Goal: Information Seeking & Learning: Learn about a topic

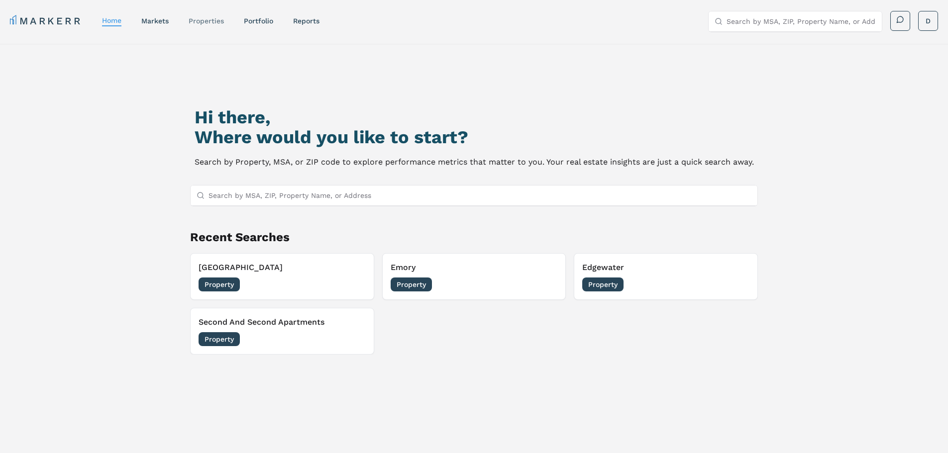
click at [205, 21] on link "properties" at bounding box center [206, 21] width 35 height 8
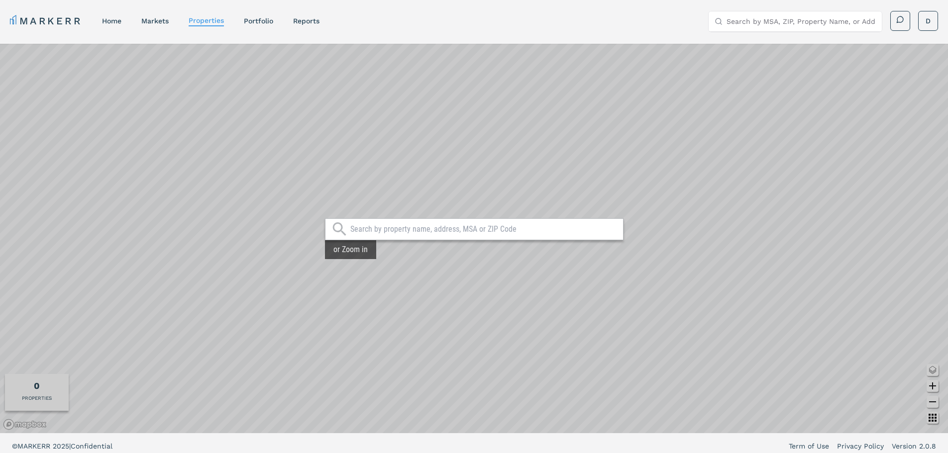
click at [366, 258] on div "or Zoom in" at bounding box center [350, 249] width 51 height 19
click at [354, 250] on div "or Zoom in" at bounding box center [350, 249] width 51 height 19
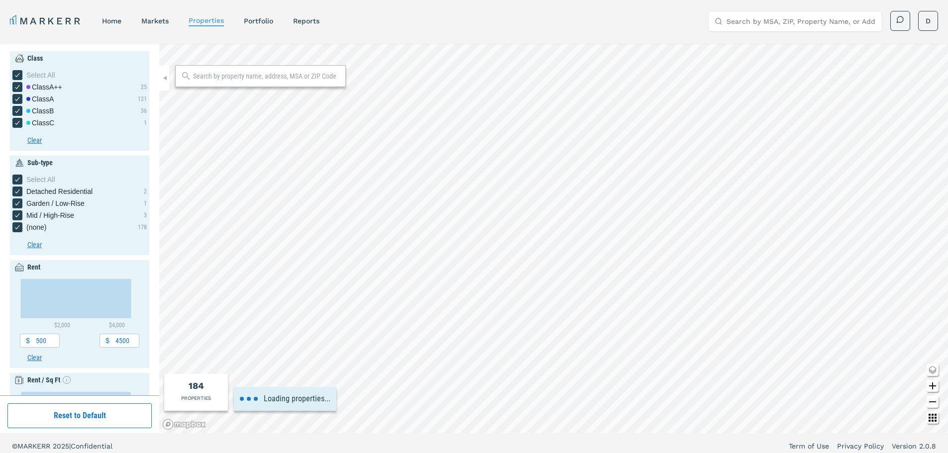
type input "4500"
type input "0.5"
type input "1940"
type input "2020"
type input "3500"
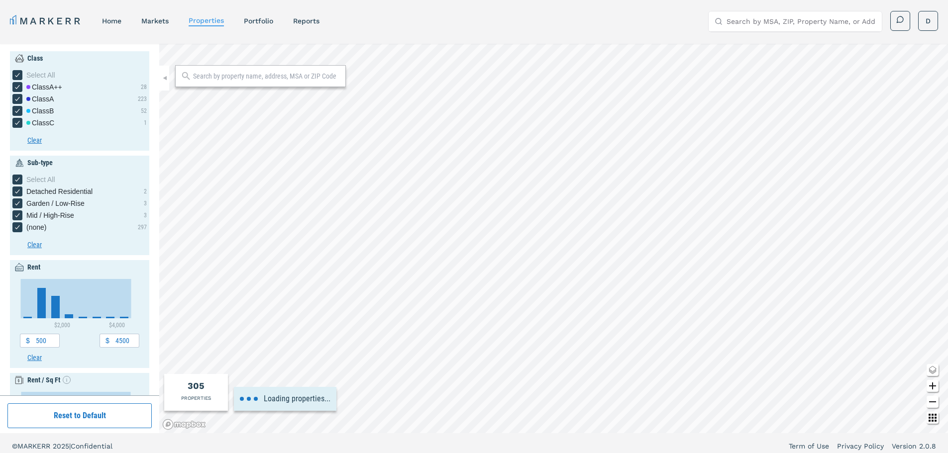
type input "4"
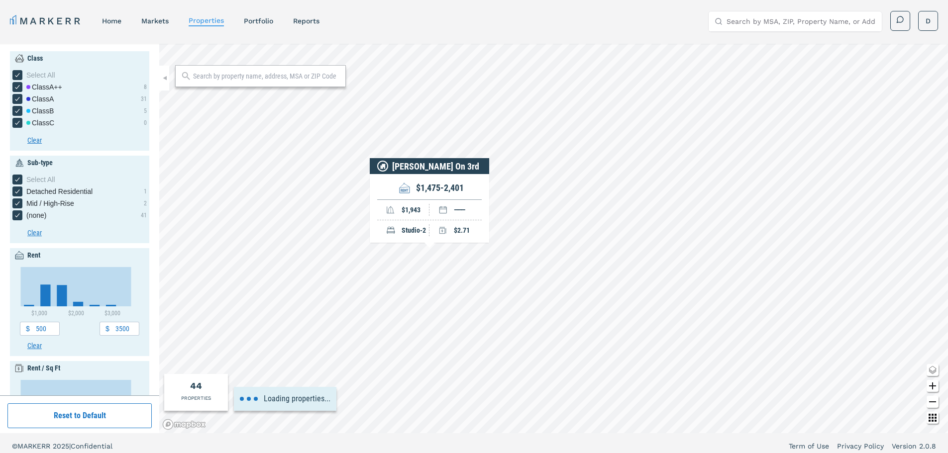
type input "1200"
type input "2400"
type input "1"
type input "2000"
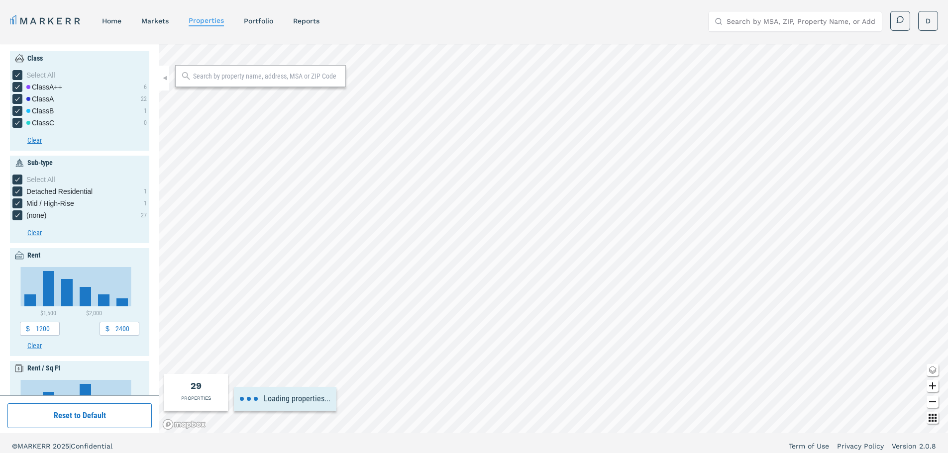
type input "2200"
type input "3.5"
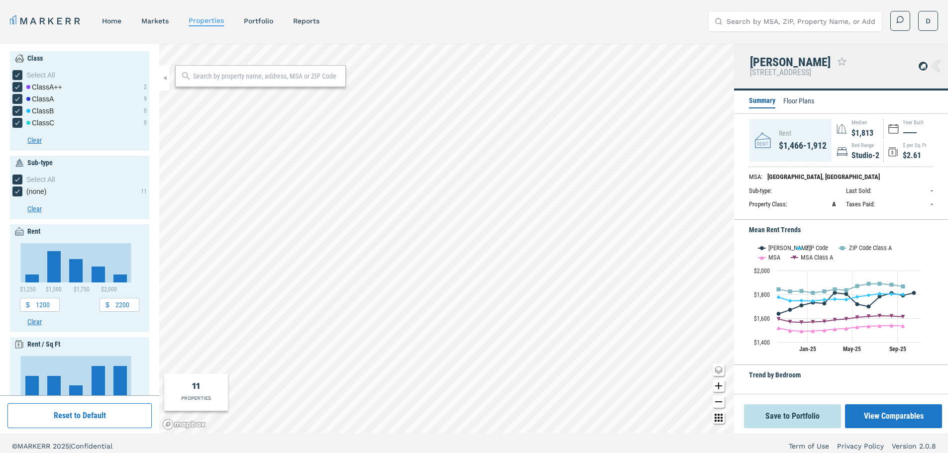
click at [798, 103] on li "Floor Plans" at bounding box center [798, 102] width 31 height 12
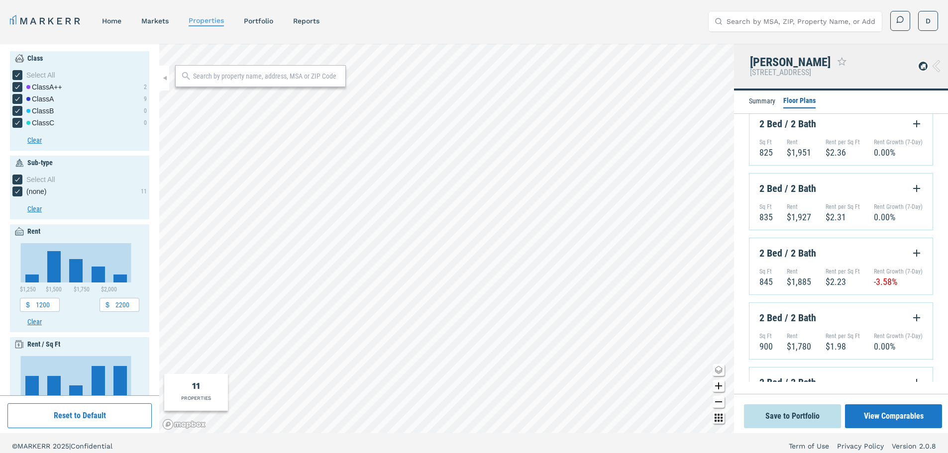
scroll to position [1654, 0]
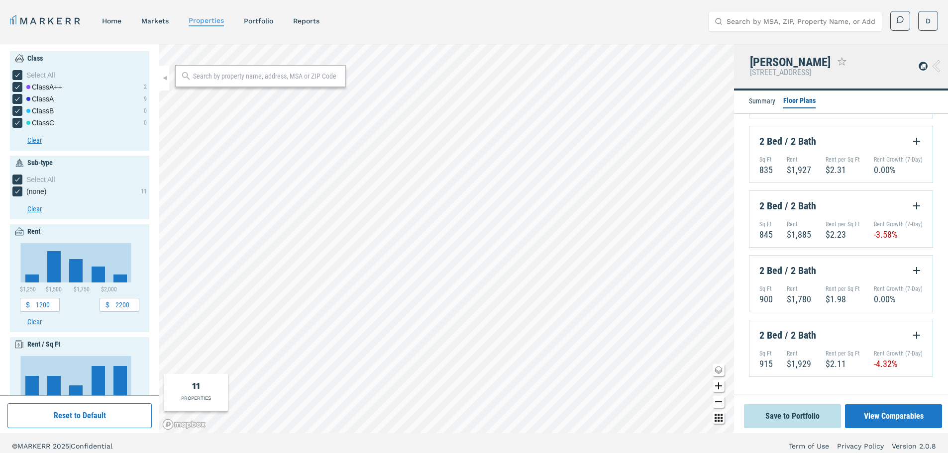
click at [911, 332] on icon "Expand Floorplan Button" at bounding box center [917, 335] width 12 height 12
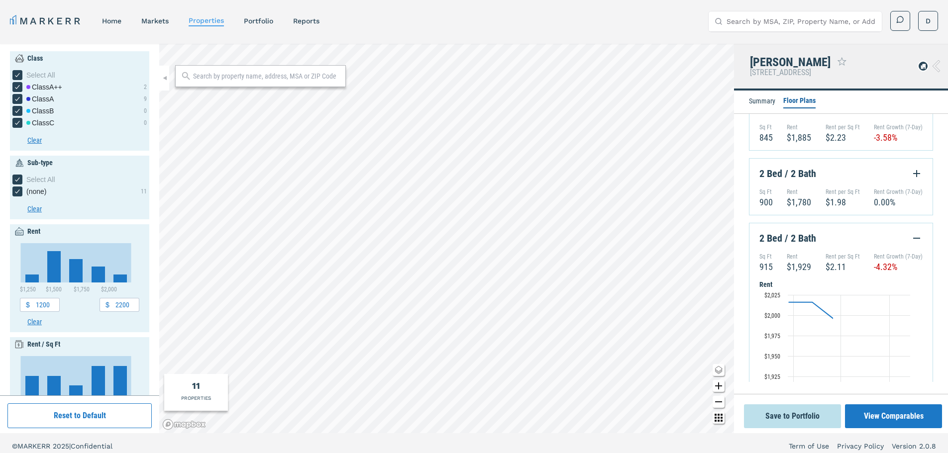
scroll to position [1753, 0]
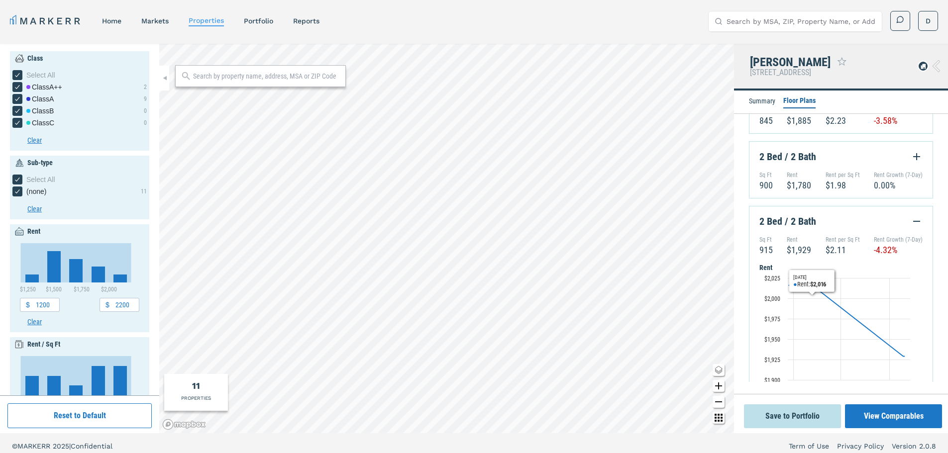
click at [911, 227] on icon "Collapse Floorplan Button" at bounding box center [917, 221] width 12 height 12
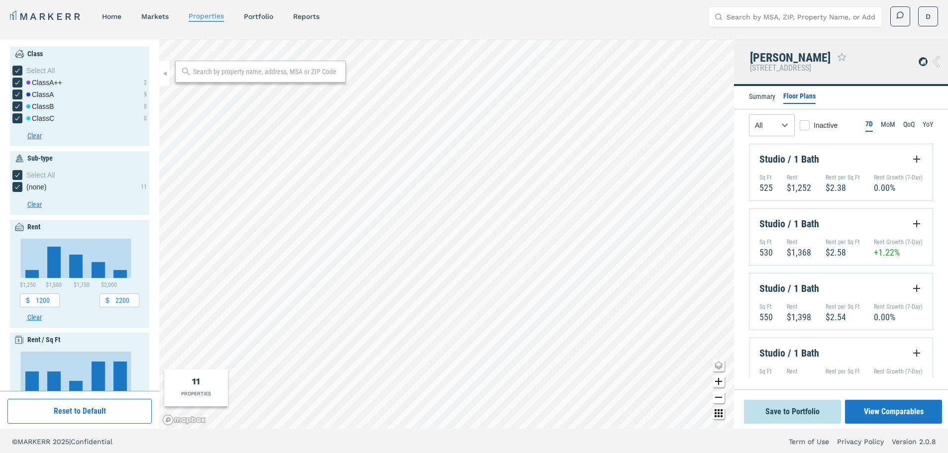
scroll to position [0, 0]
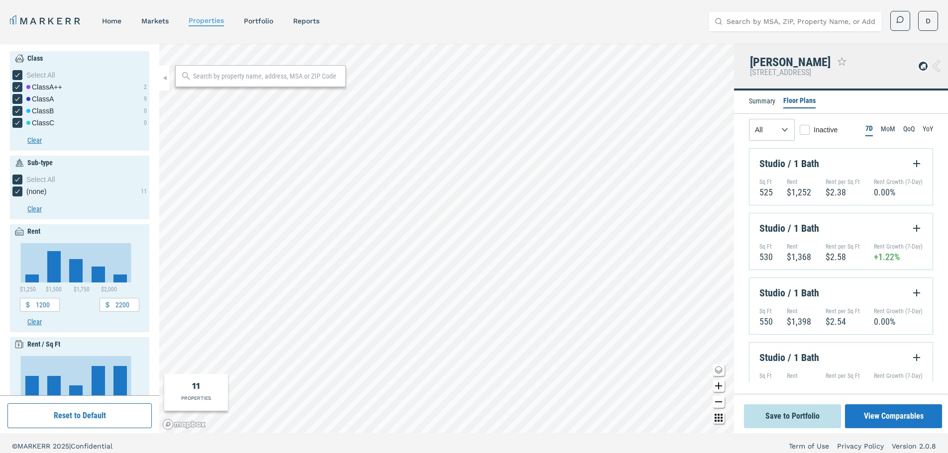
click at [761, 101] on li "Summary" at bounding box center [762, 102] width 26 height 12
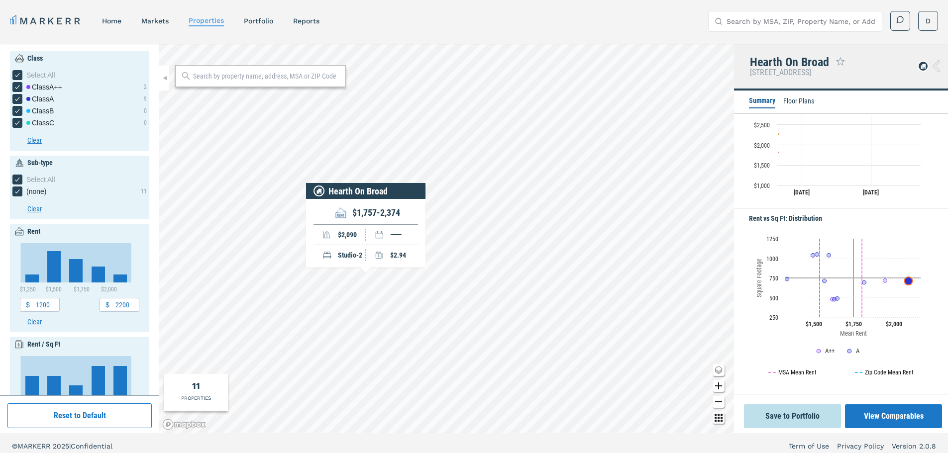
scroll to position [318, 0]
click at [159, 13] on div "MARKERR home markets properties Portfolio reports Search by MSA, ZIP, Property …" at bounding box center [474, 21] width 928 height 20
click at [159, 23] on link "markets" at bounding box center [154, 21] width 27 height 8
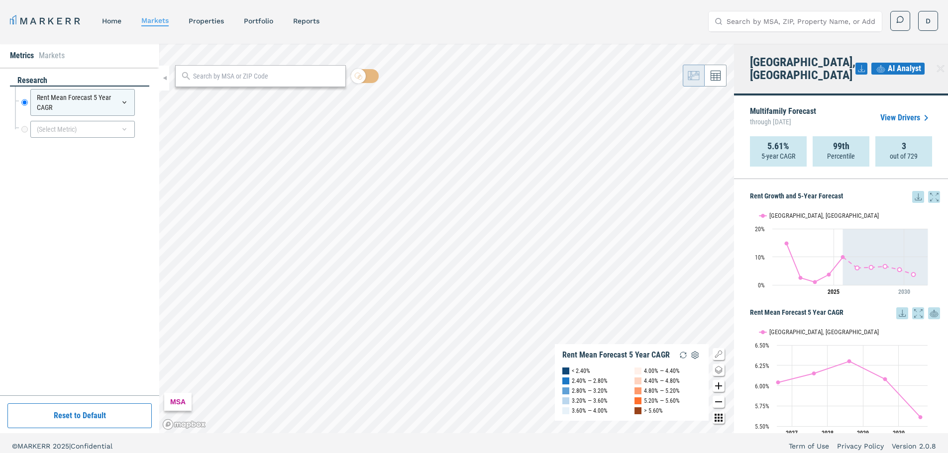
click at [891, 151] on p "out of 729" at bounding box center [904, 156] width 28 height 10
click at [901, 151] on p "out of 729" at bounding box center [904, 156] width 28 height 10
click at [937, 65] on icon at bounding box center [940, 68] width 7 height 7
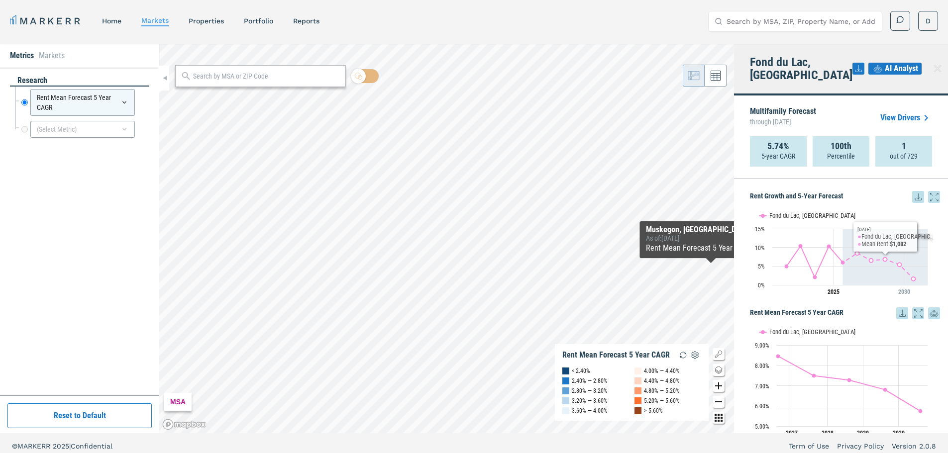
click at [885, 65] on span "AI Analyst" at bounding box center [901, 69] width 33 height 12
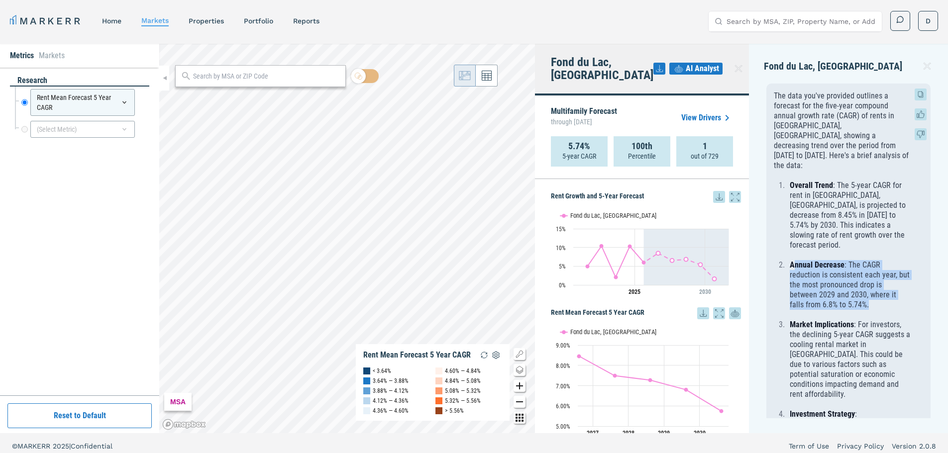
drag, startPoint x: 794, startPoint y: 235, endPoint x: 873, endPoint y: 274, distance: 87.9
click at [873, 274] on p "Annual Decrease : The CAGR reduction is consistent each year, but the most pron…" at bounding box center [850, 285] width 121 height 50
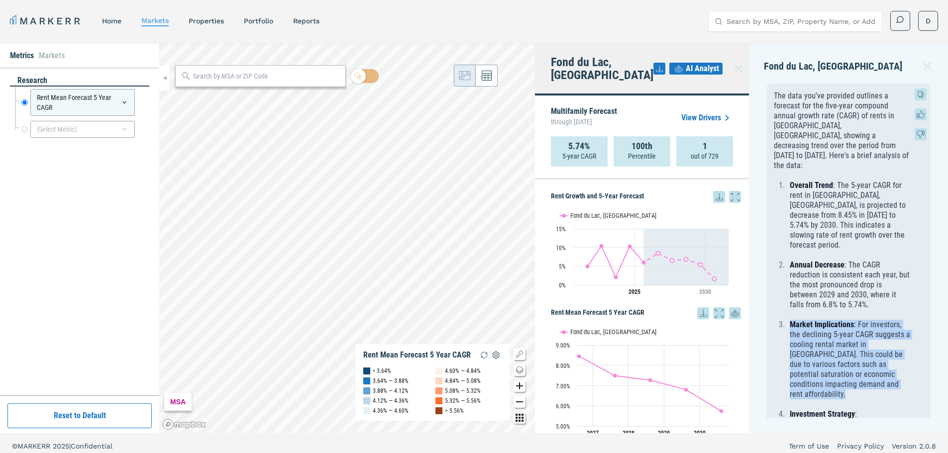
drag, startPoint x: 792, startPoint y: 294, endPoint x: 884, endPoint y: 360, distance: 113.0
click at [884, 360] on ol "Overall Trend : The 5-year CAGR for rent in [GEOGRAPHIC_DATA], [GEOGRAPHIC_DATA…" at bounding box center [842, 458] width 137 height 555
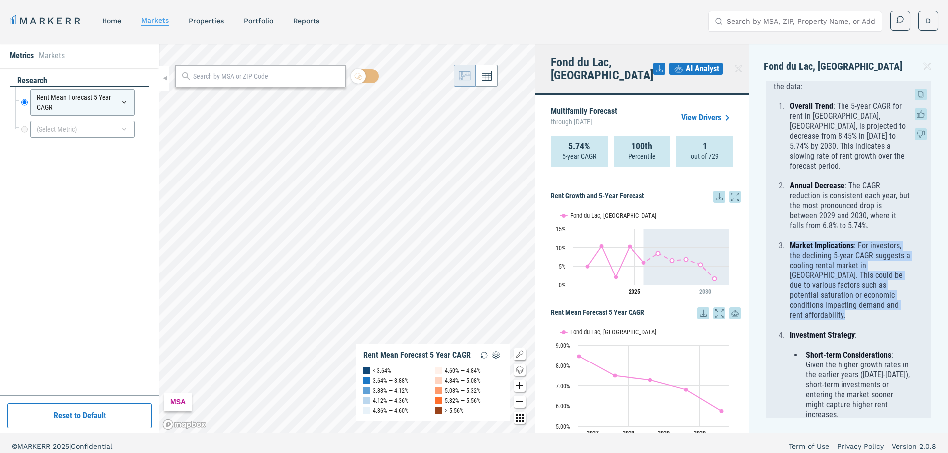
scroll to position [100, 0]
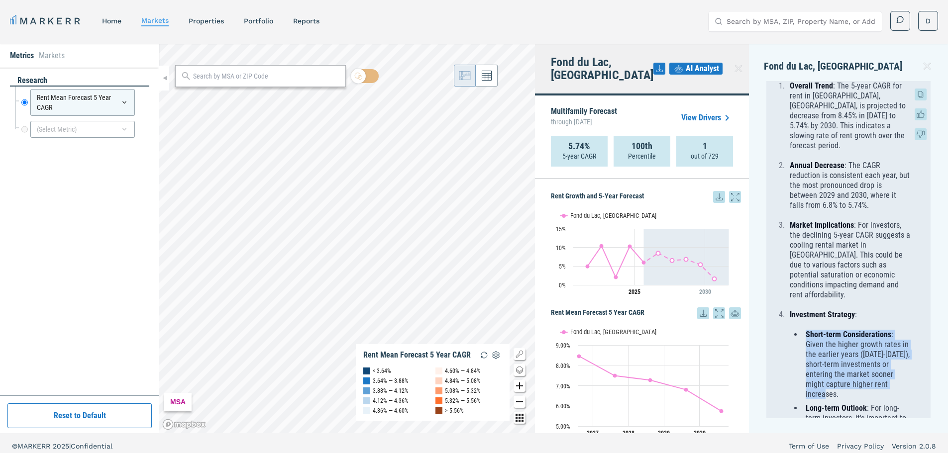
drag, startPoint x: 816, startPoint y: 295, endPoint x: 845, endPoint y: 356, distance: 67.4
click at [845, 356] on li "Short-term Considerations : Given the higher growth rates in the earlier years …" at bounding box center [857, 365] width 108 height 70
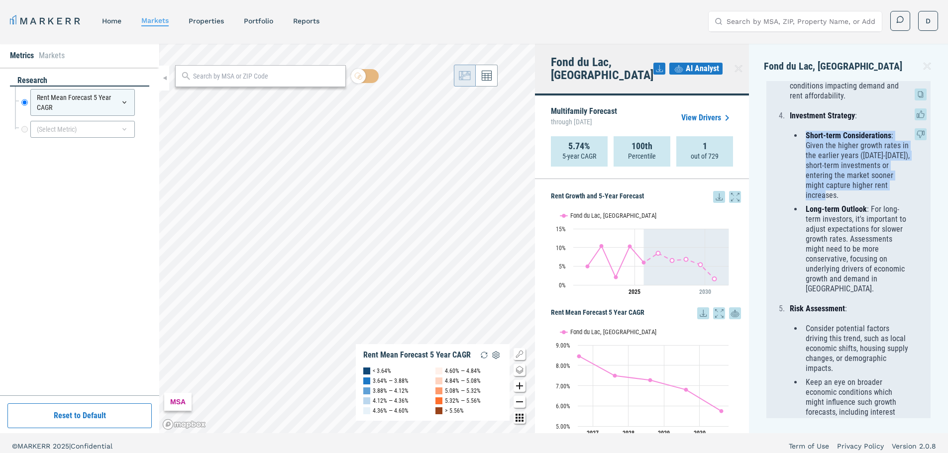
scroll to position [347, 0]
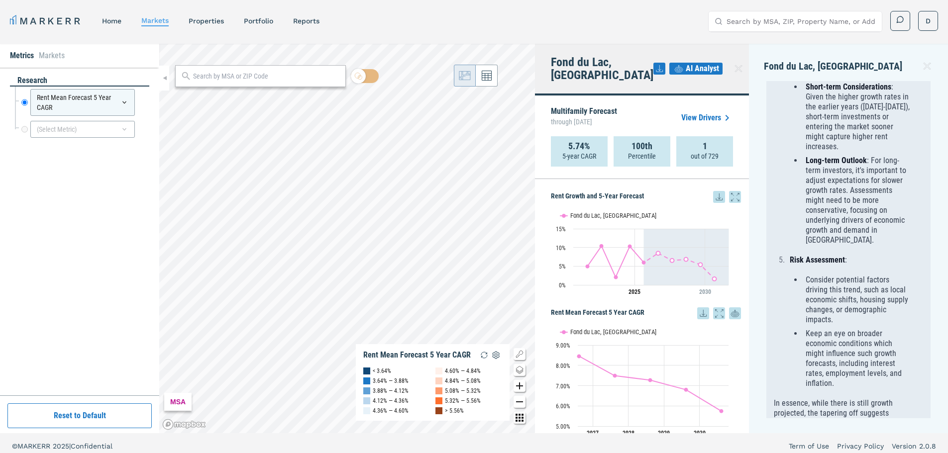
click at [928, 66] on icon at bounding box center [927, 66] width 12 height 12
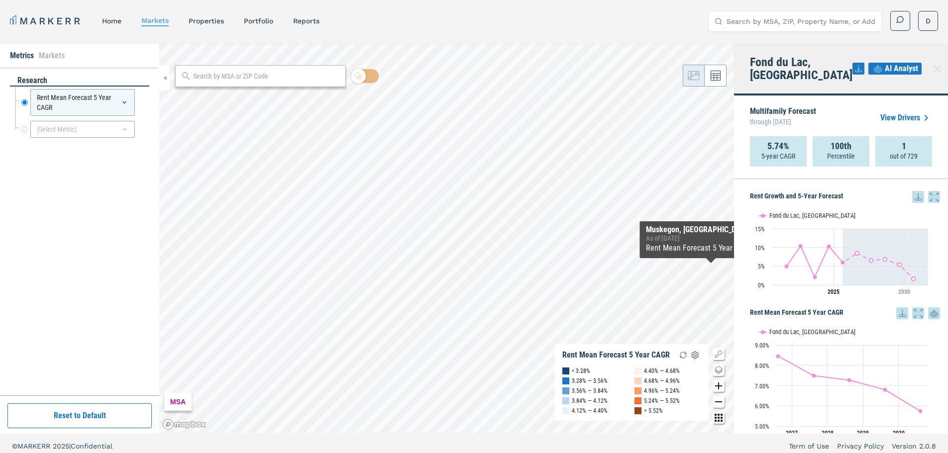
click at [933, 65] on icon at bounding box center [937, 69] width 12 height 12
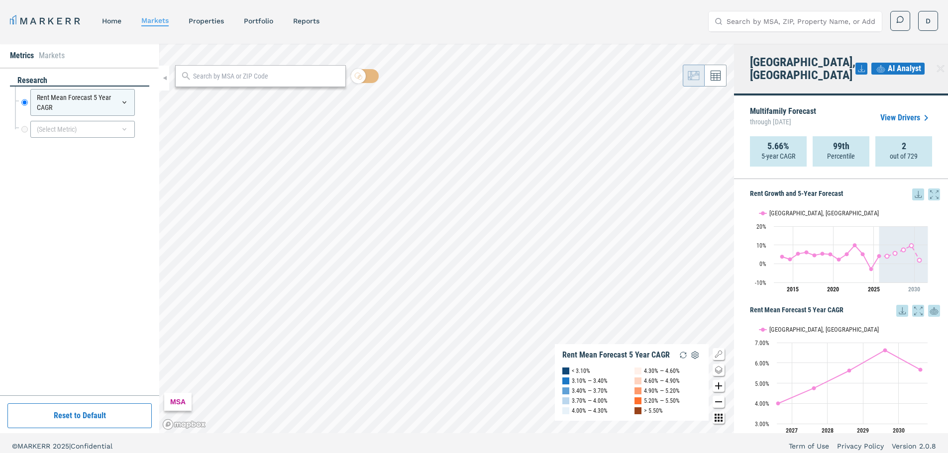
scroll to position [0, 0]
click at [602, 360] on div "MSA Rent Mean Forecast 5 Year CAGR < 3.10% 3.10% — 3.40% 3.40% — 3.70% 3.70% — …" at bounding box center [446, 239] width 575 height 390
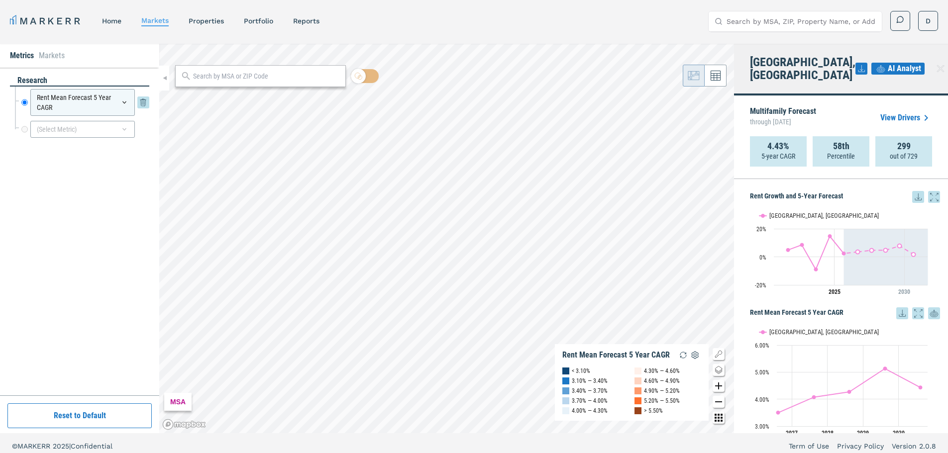
click at [106, 93] on div "Rent Mean Forecast 5 Year CAGR" at bounding box center [82, 102] width 104 height 27
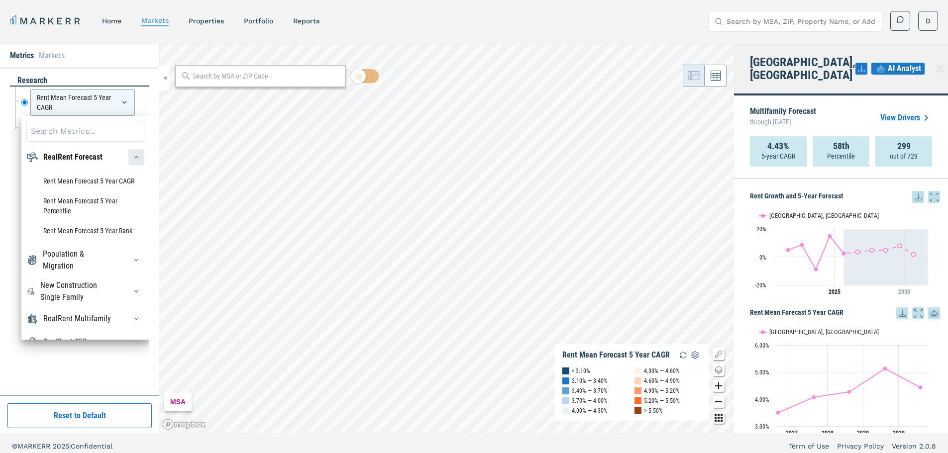
click at [132, 159] on icon "button" at bounding box center [136, 157] width 8 height 8
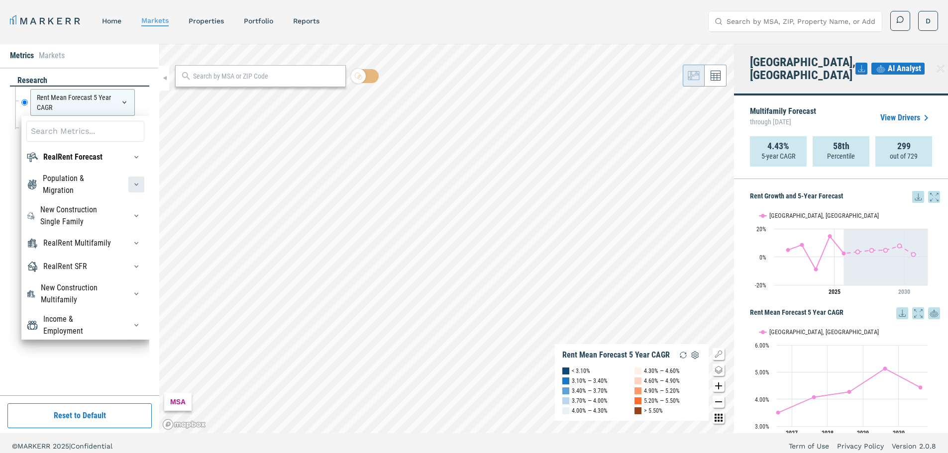
click at [131, 179] on div "button" at bounding box center [136, 185] width 16 height 16
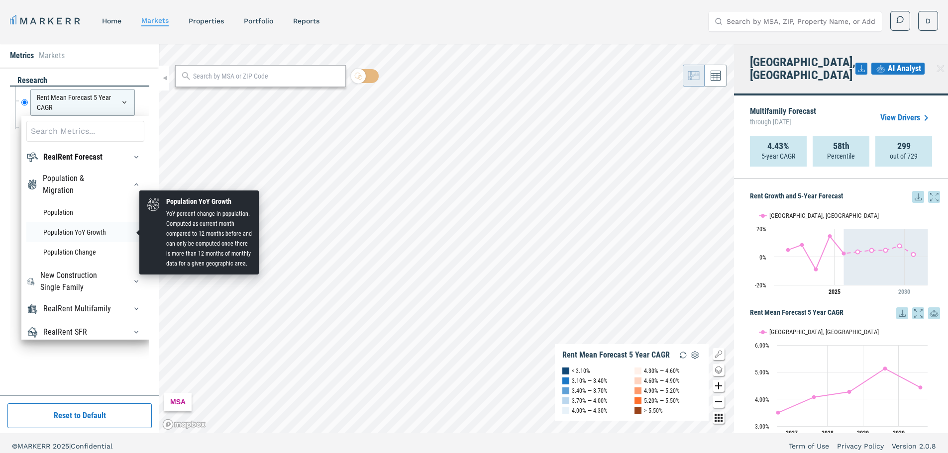
click at [98, 238] on li "Population YoY Growth" at bounding box center [85, 232] width 118 height 20
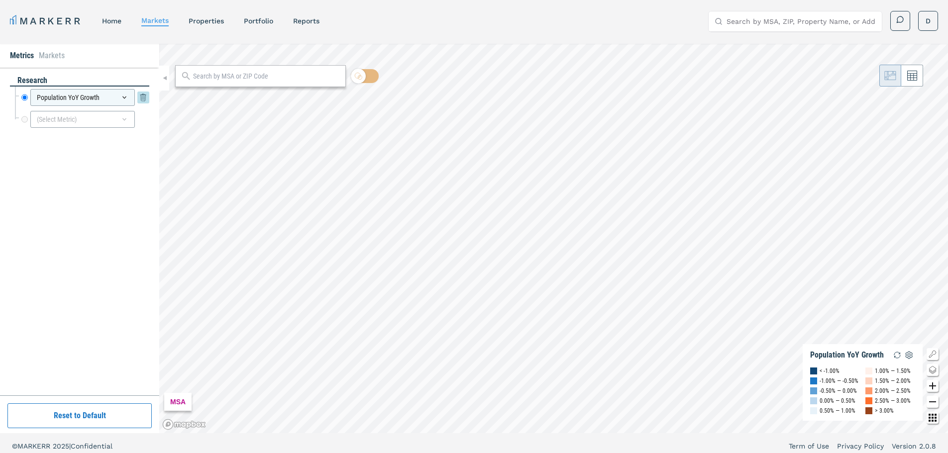
click at [123, 95] on icon at bounding box center [124, 98] width 8 height 8
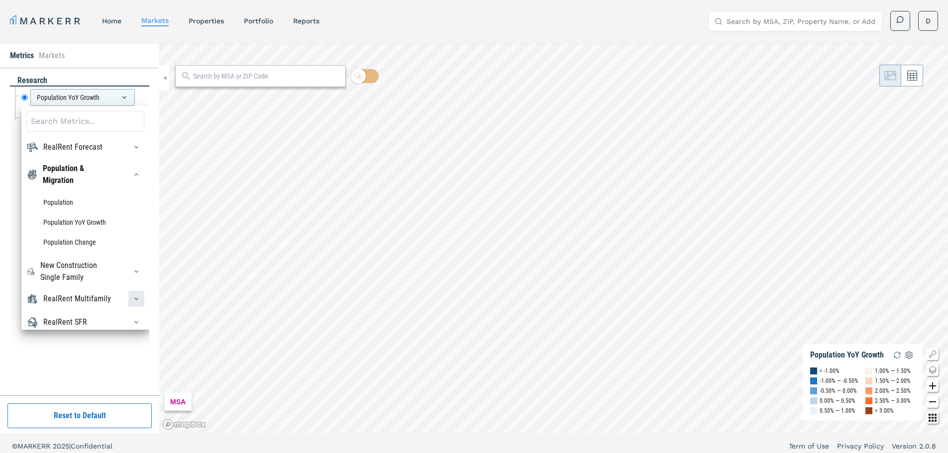
click at [128, 303] on div "button" at bounding box center [136, 299] width 16 height 16
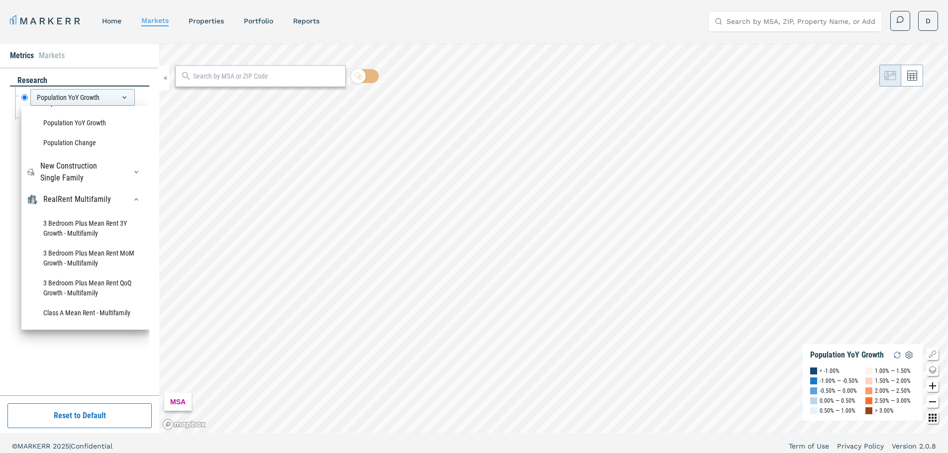
scroll to position [199, 0]
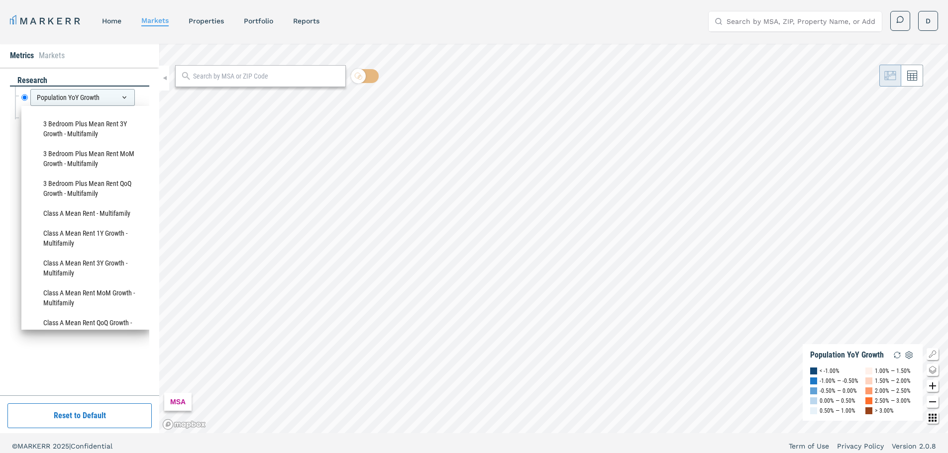
click at [113, 108] on div "RealRent Multifamily" at bounding box center [85, 100] width 118 height 16
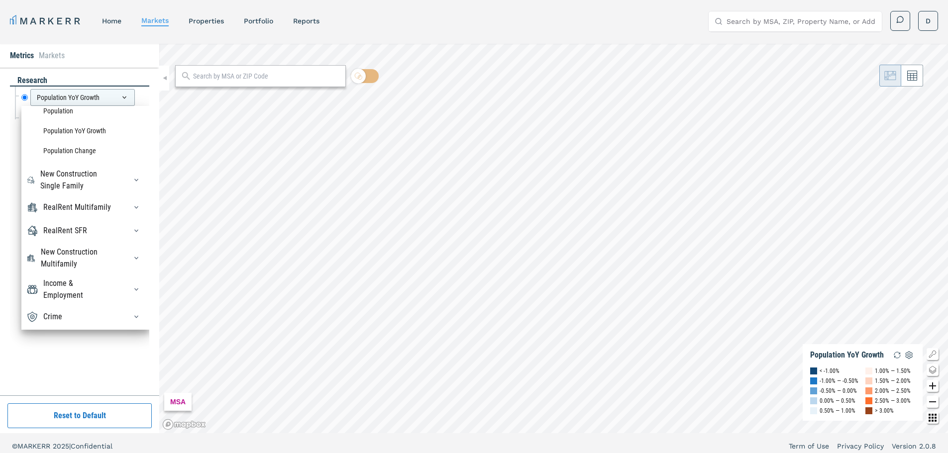
scroll to position [100, 0]
click at [132, 259] on icon "button" at bounding box center [136, 258] width 8 height 8
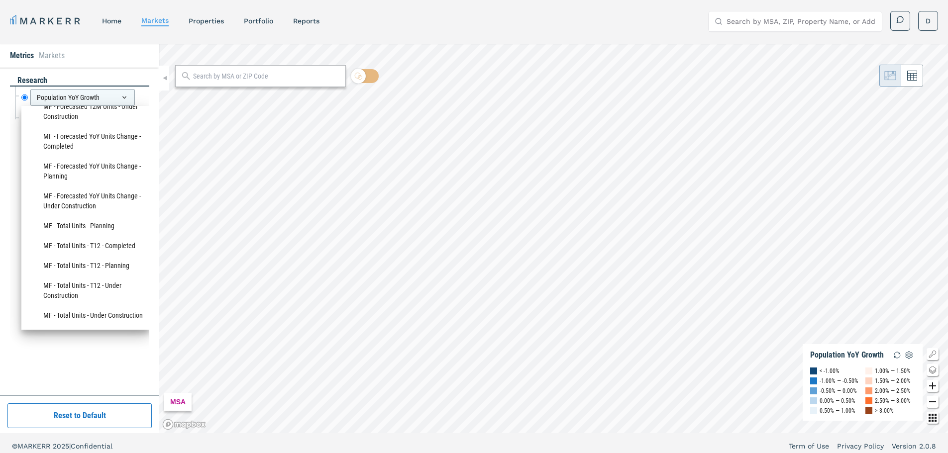
scroll to position [340, 0]
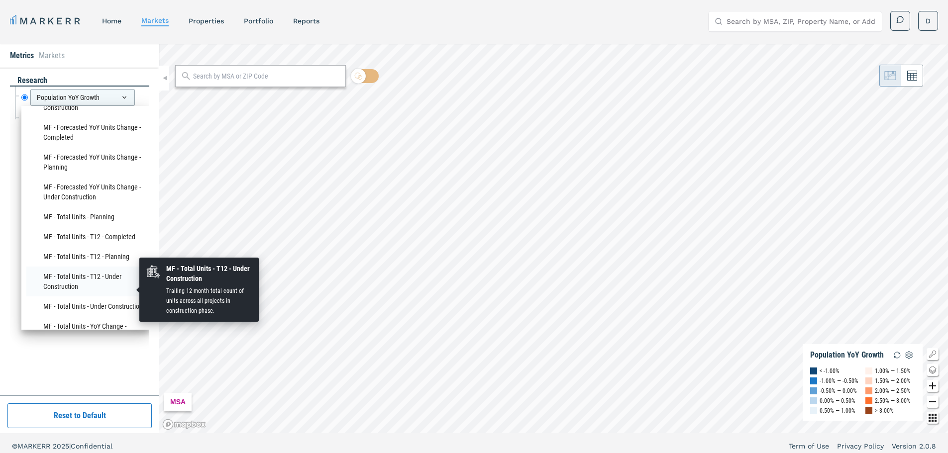
click at [90, 287] on li "MF - Total Units - T12 - Under Construction" at bounding box center [85, 282] width 118 height 30
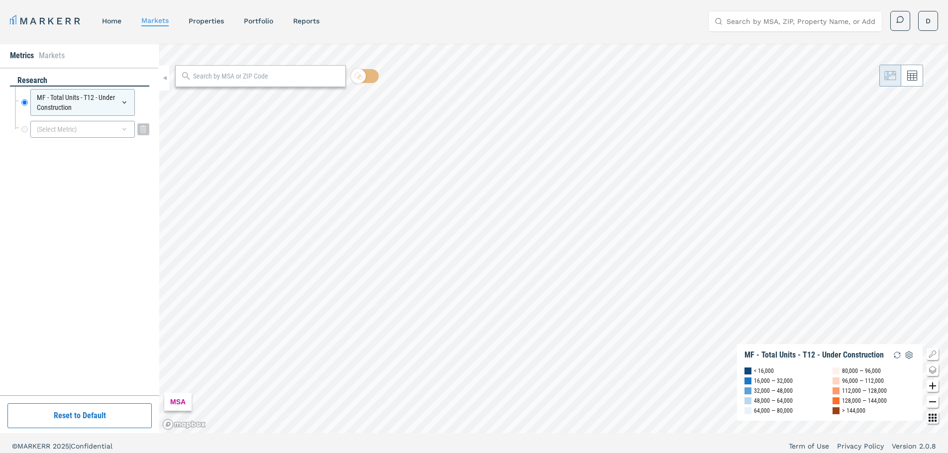
click at [116, 131] on div "(Select Metric)" at bounding box center [82, 129] width 104 height 17
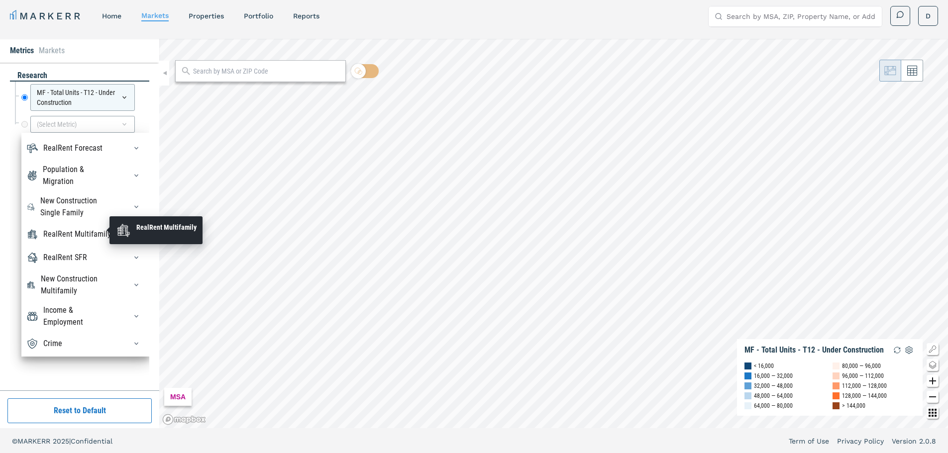
scroll to position [6, 0]
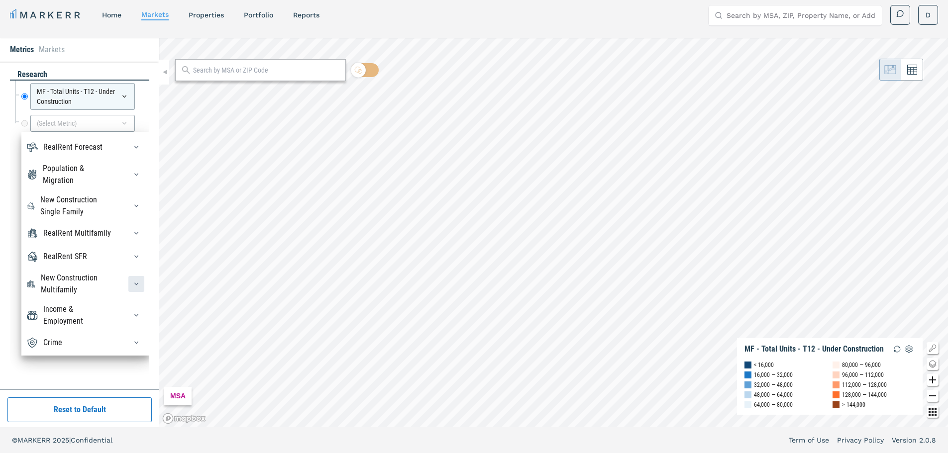
click at [132, 285] on icon "button" at bounding box center [136, 284] width 8 height 8
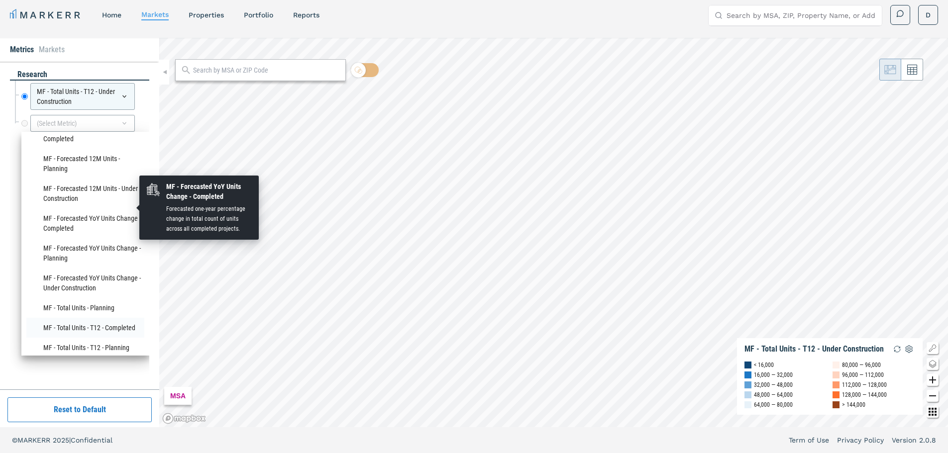
scroll to position [233, 0]
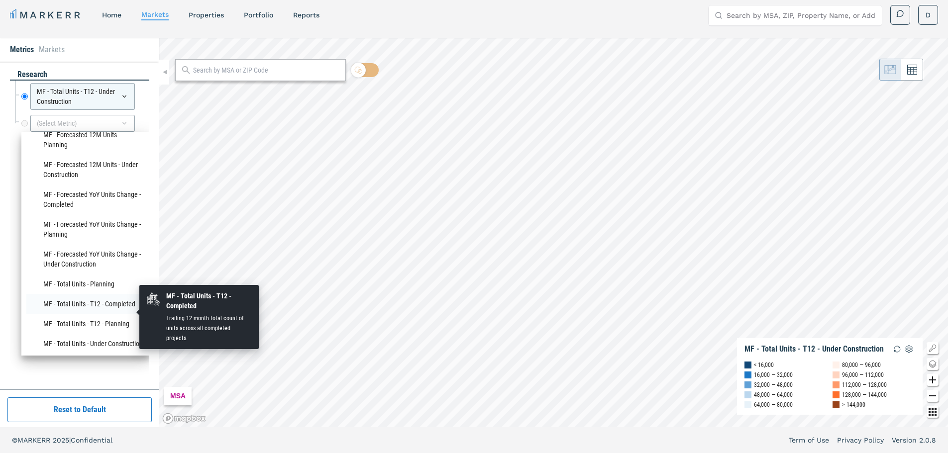
click at [94, 314] on li "MF - Total Units - T12 - Completed" at bounding box center [85, 304] width 118 height 20
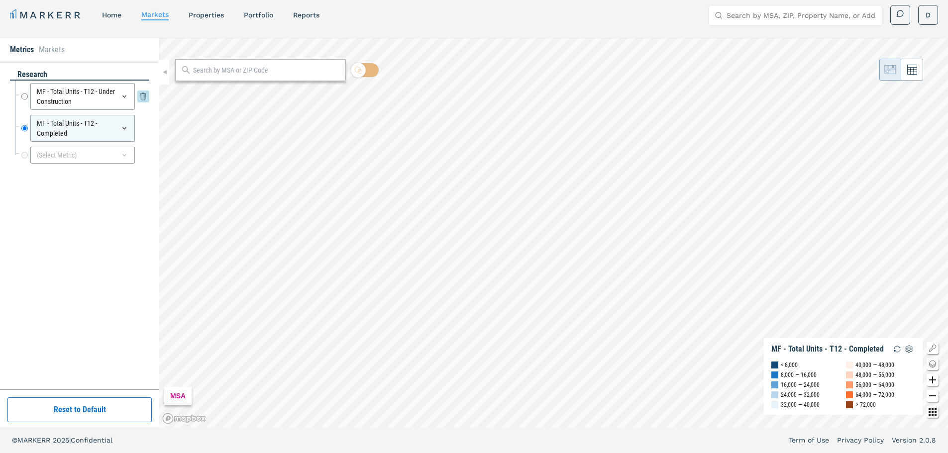
click at [23, 94] on input "MF - Total Units - T12 - Under Construction" at bounding box center [24, 96] width 6 height 27
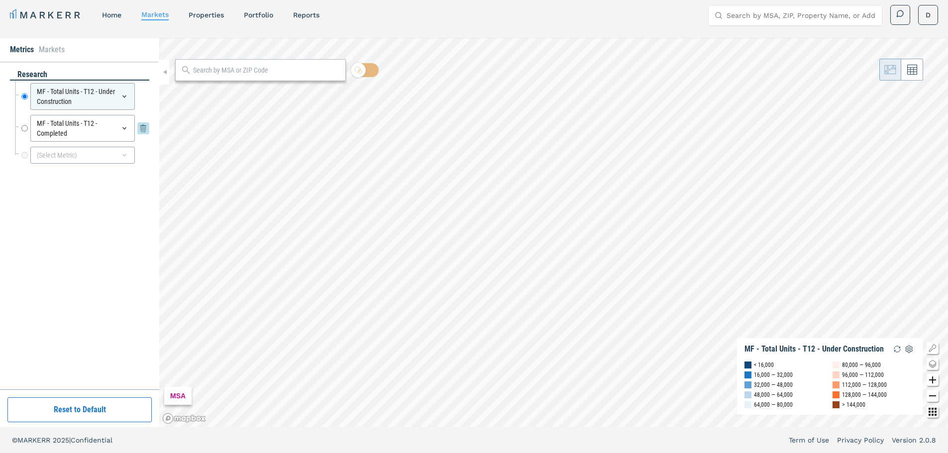
click at [23, 130] on input "MF - Total Units - T12 - Completed" at bounding box center [24, 128] width 6 height 27
radio input "false"
radio input "true"
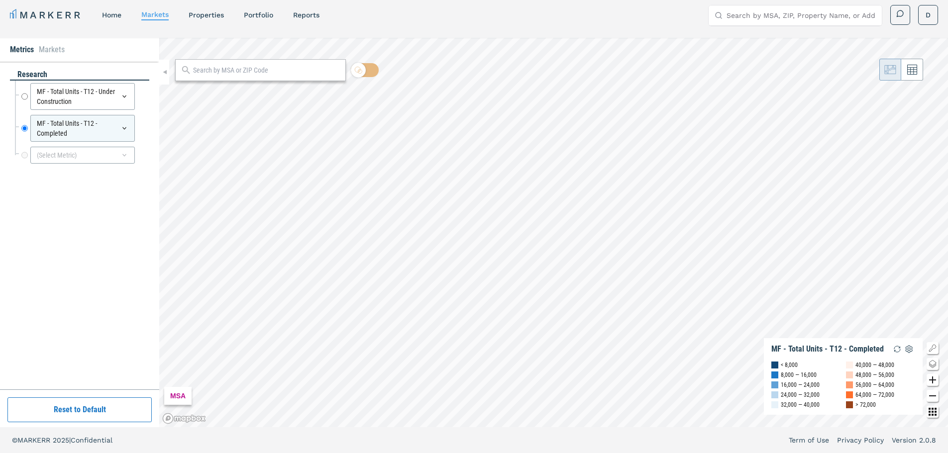
click at [59, 51] on li "Markets" at bounding box center [52, 50] width 26 height 12
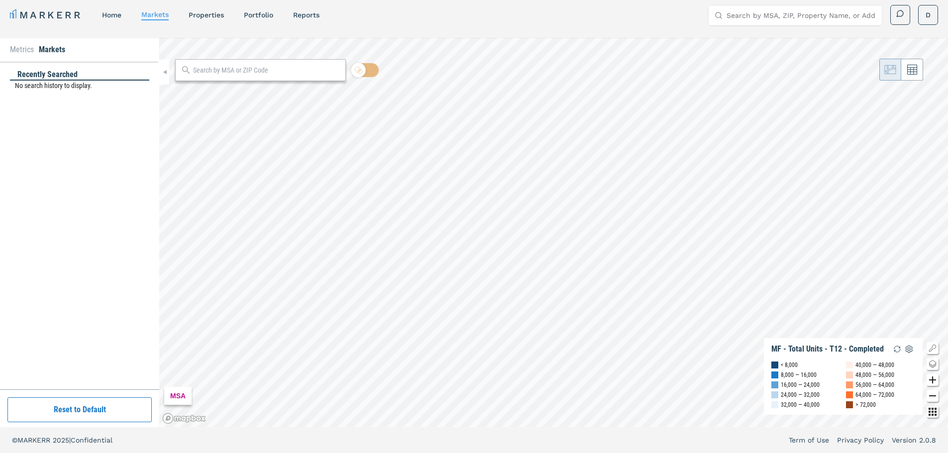
click at [23, 51] on li "Metrics" at bounding box center [22, 50] width 24 height 12
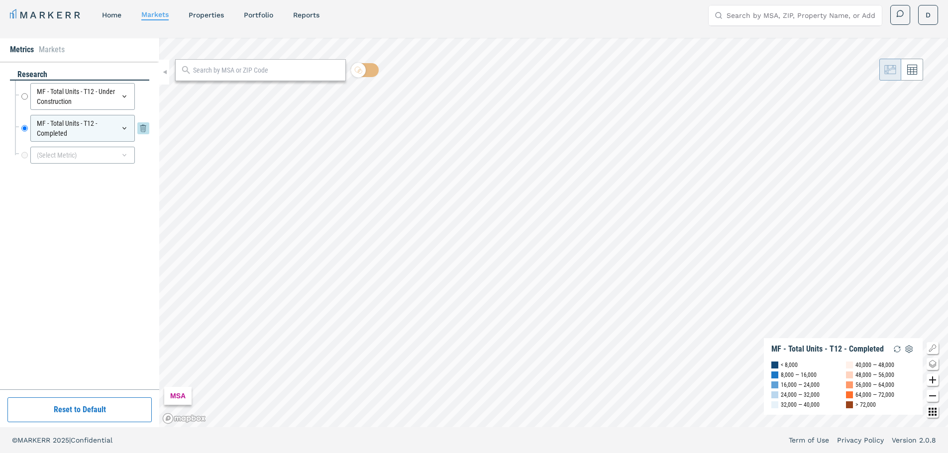
click at [142, 124] on icon at bounding box center [143, 128] width 12 height 12
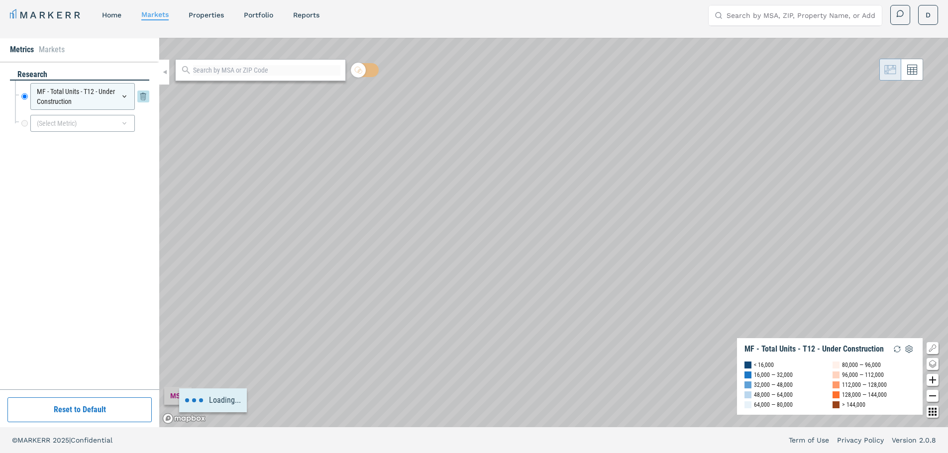
click at [123, 102] on div "MF - Total Units - T12 - Under Construction" at bounding box center [82, 96] width 104 height 27
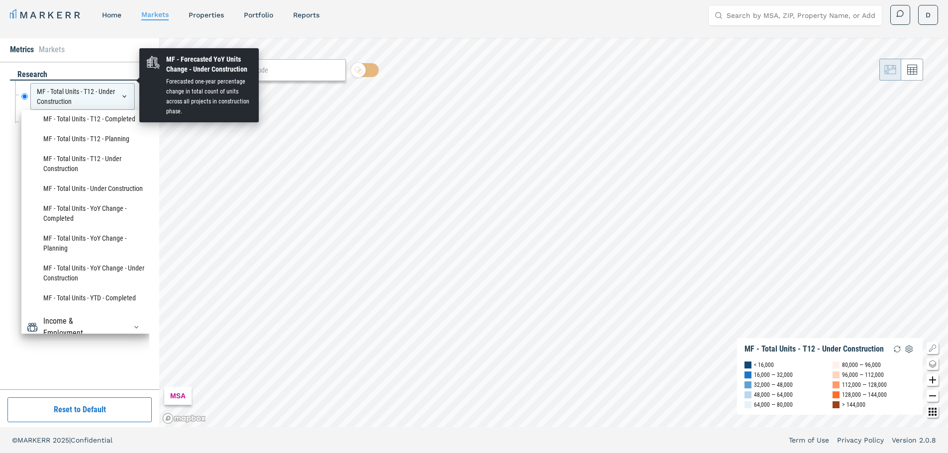
scroll to position [100, 0]
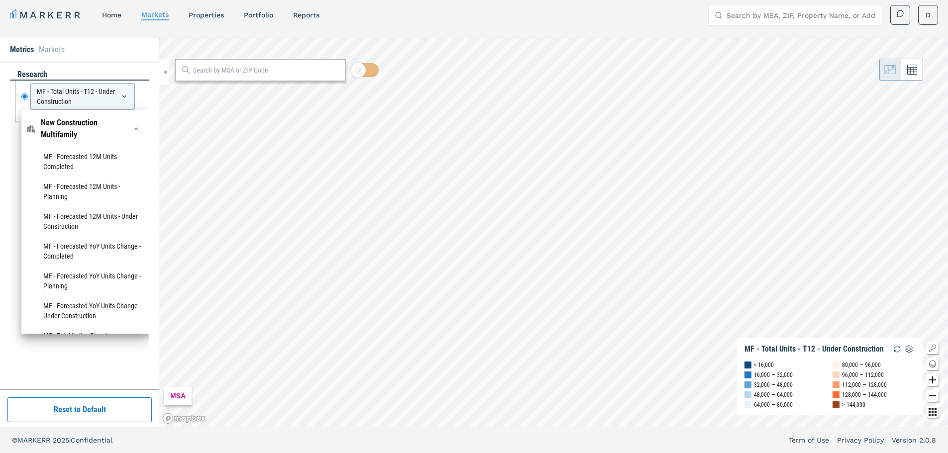
click at [122, 137] on div at bounding box center [133, 129] width 22 height 16
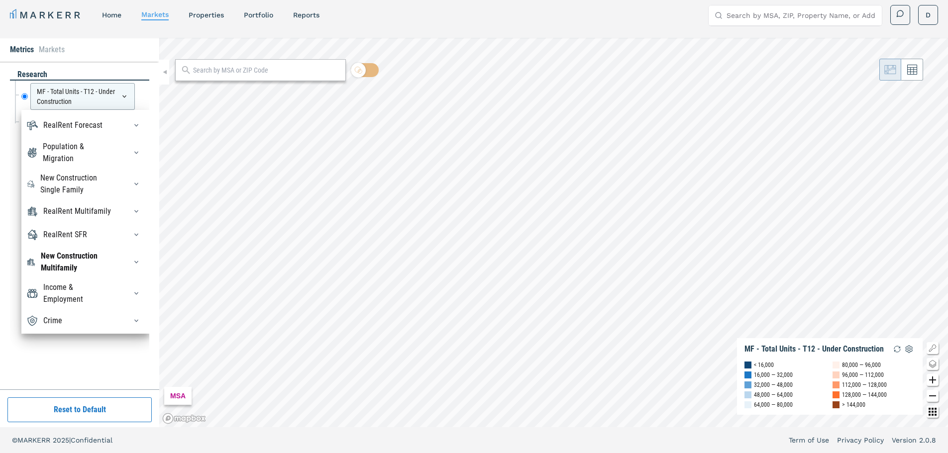
click at [122, 298] on div at bounding box center [133, 294] width 22 height 16
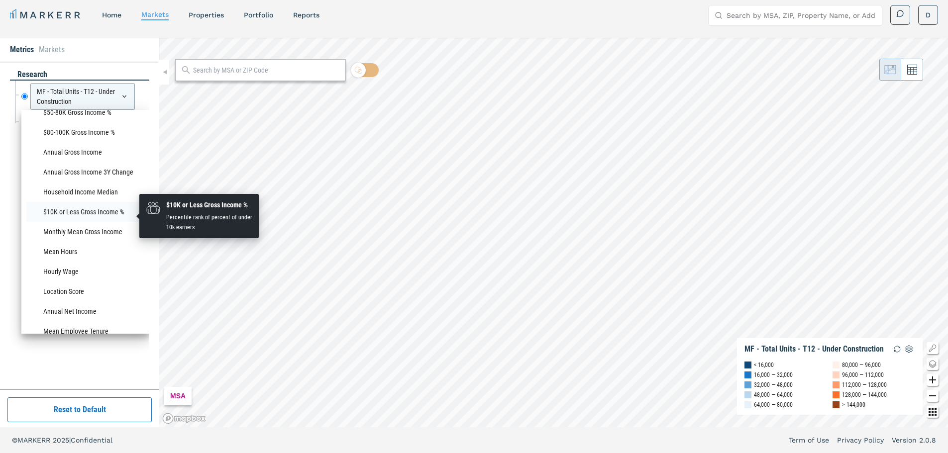
scroll to position [856, 0]
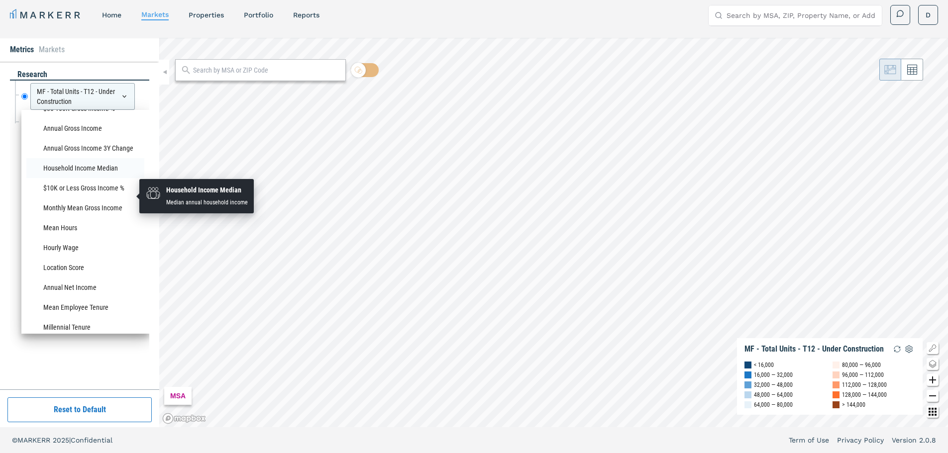
click at [57, 178] on li "Household Income Median" at bounding box center [85, 168] width 118 height 20
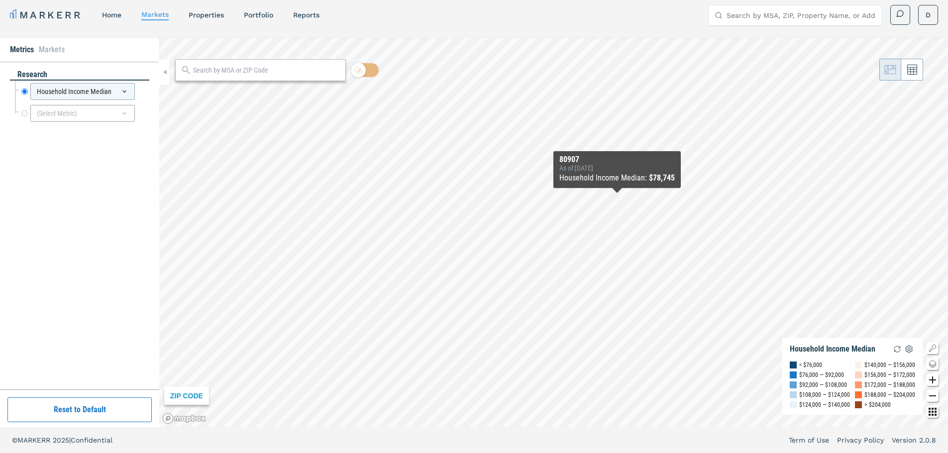
click at [611, 201] on div "ZIP CODE Household Income Median < $76,000 $76,000 — $92,000 $92,000 — $108,000…" at bounding box center [553, 233] width 789 height 390
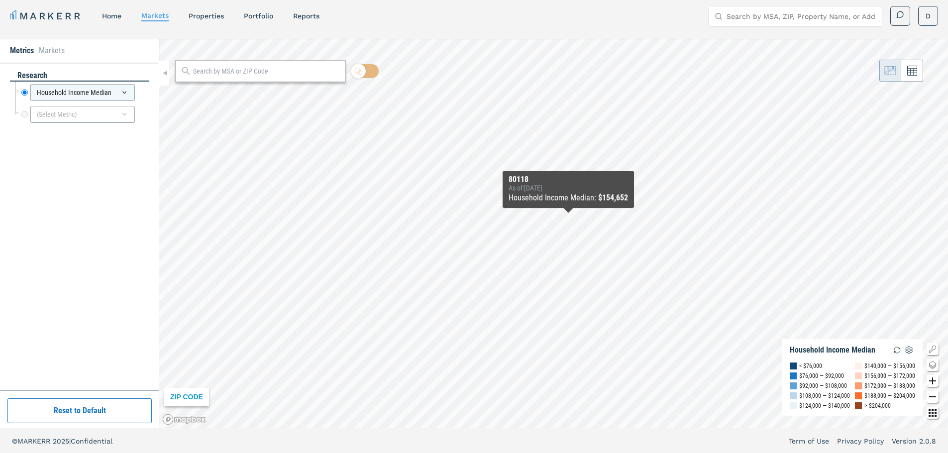
scroll to position [6, 0]
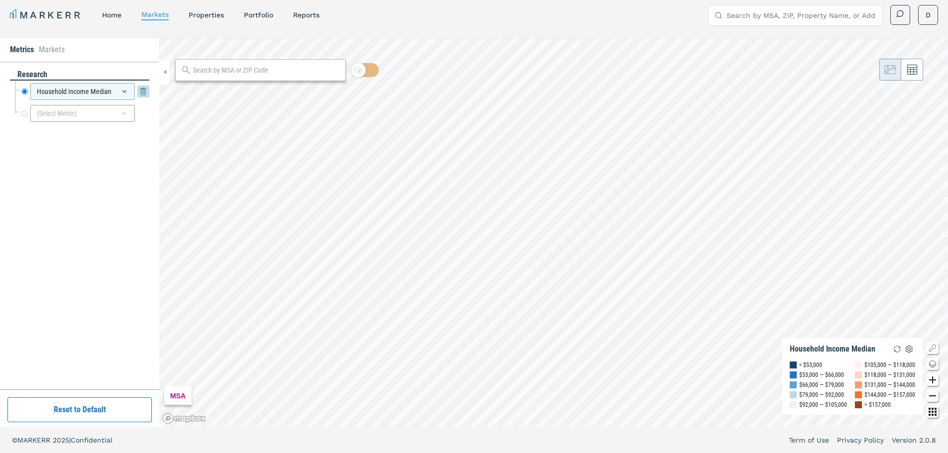
click at [117, 91] on div "Household Income Median" at bounding box center [82, 91] width 104 height 17
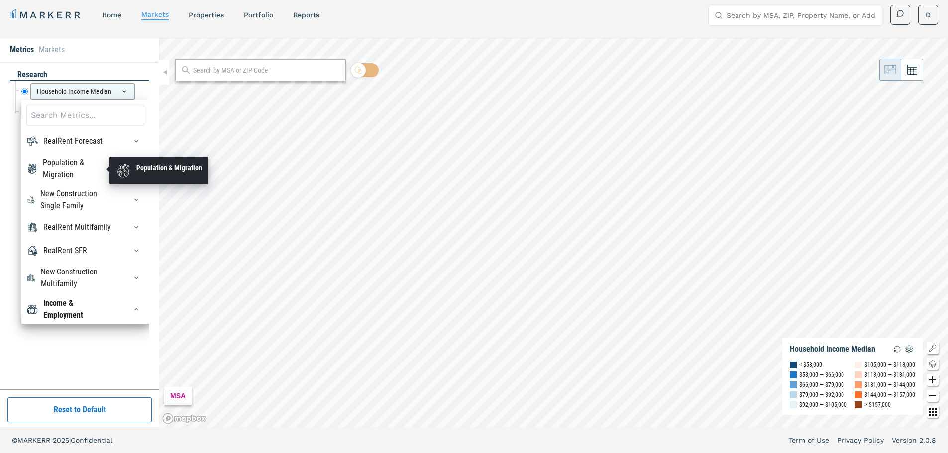
click at [84, 163] on div "Population & Migration" at bounding box center [79, 169] width 72 height 24
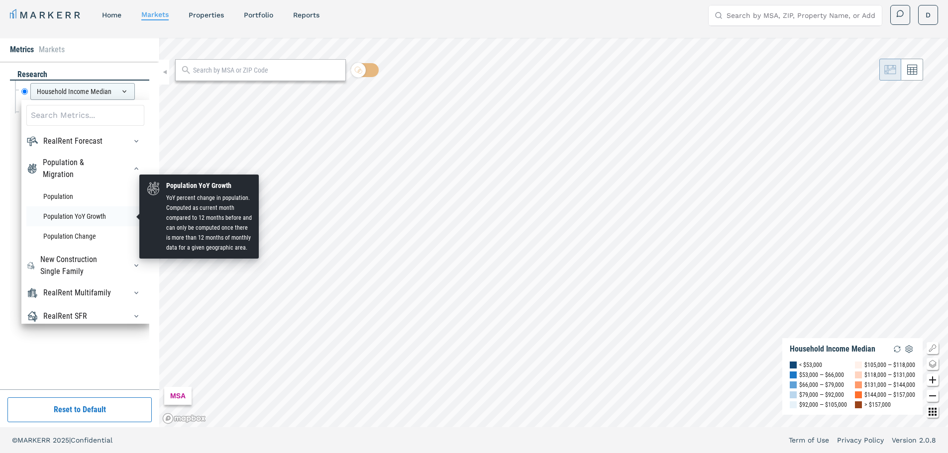
click at [75, 211] on li "Population YoY Growth" at bounding box center [85, 216] width 118 height 20
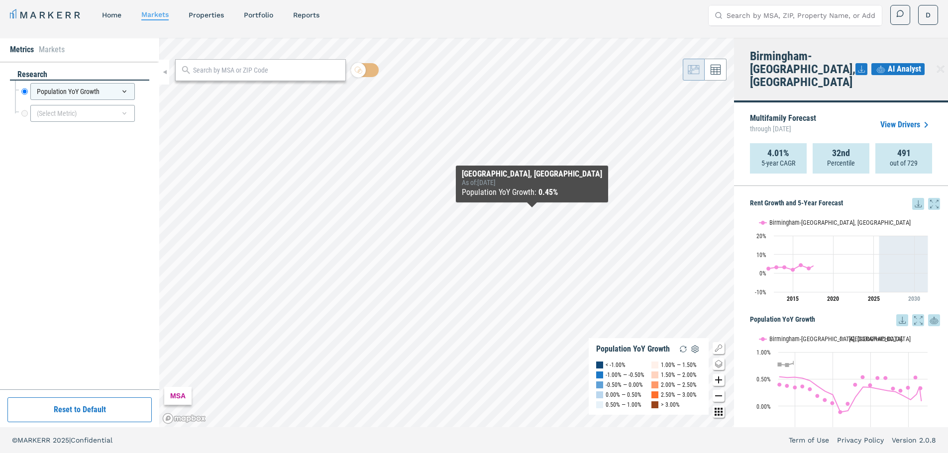
click at [514, 187] on div "Population YoY Growth : 0.45%" at bounding box center [532, 193] width 140 height 12
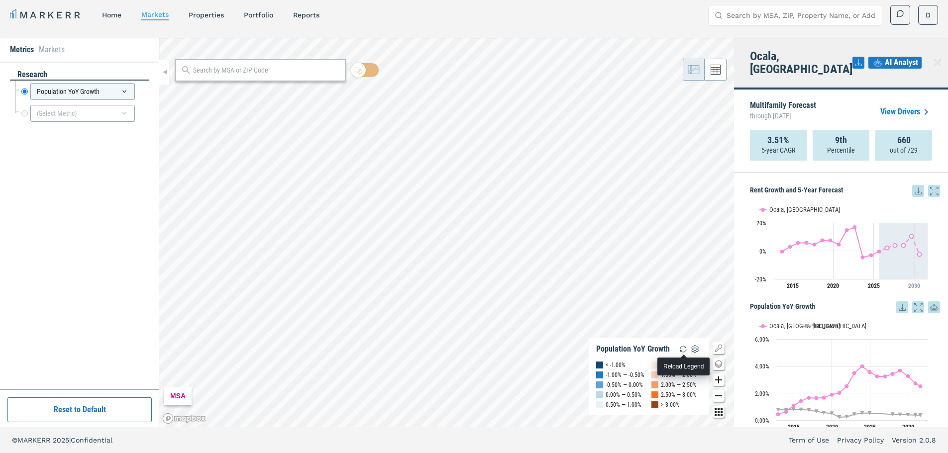
click at [679, 350] on img "button" at bounding box center [683, 349] width 12 height 12
click at [696, 350] on img "button" at bounding box center [695, 349] width 12 height 12
click at [721, 348] on icon "Show/Hide Legend Map Button" at bounding box center [719, 348] width 12 height 12
click at [892, 58] on span "AI Analyst" at bounding box center [901, 63] width 33 height 12
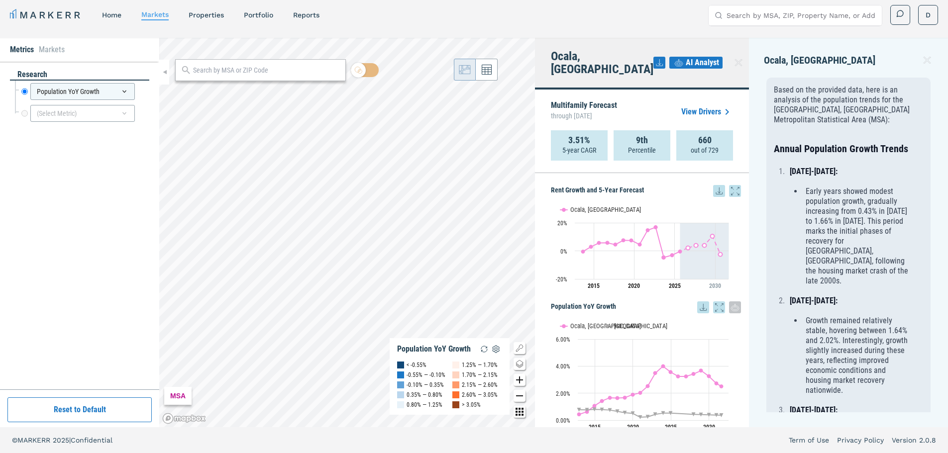
scroll to position [100, 0]
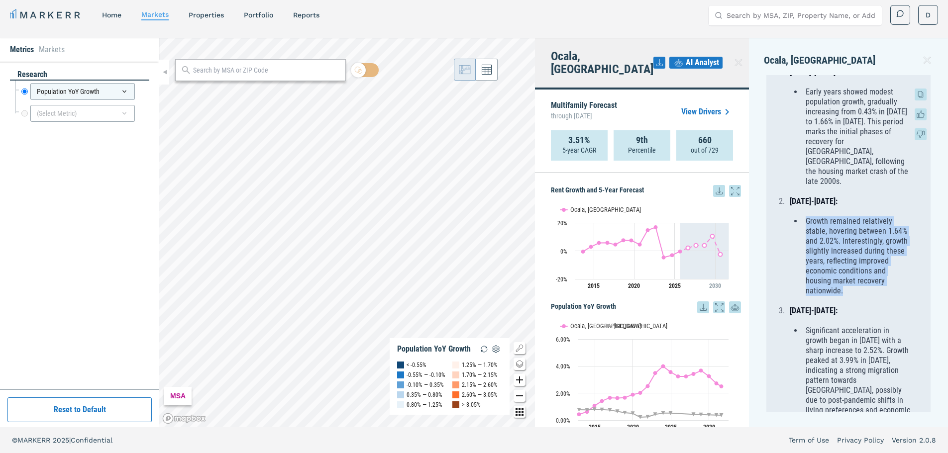
drag, startPoint x: 805, startPoint y: 217, endPoint x: 852, endPoint y: 289, distance: 86.5
click at [852, 289] on li "Growth remained relatively stable, hovering between 1.64% and 2.02%. Interestin…" at bounding box center [857, 256] width 108 height 80
click at [849, 289] on li "Growth remained relatively stable, hovering between 1.64% and 2.02%. Interestin…" at bounding box center [857, 256] width 108 height 80
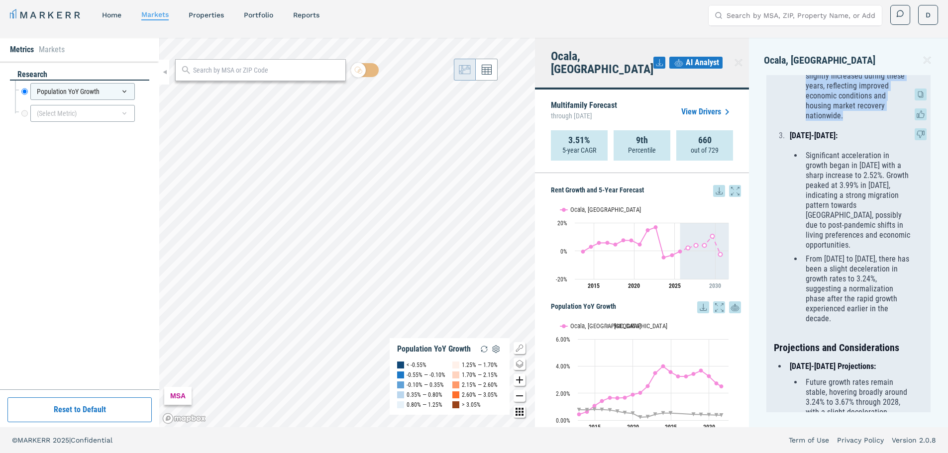
scroll to position [299, 0]
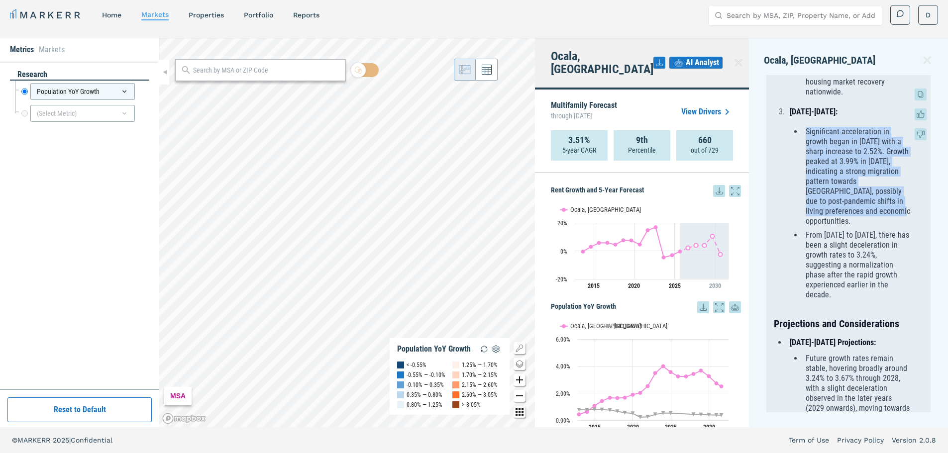
drag, startPoint x: 804, startPoint y: 123, endPoint x: 884, endPoint y: 220, distance: 126.1
click at [884, 220] on li "Significant acceleration in growth began in [DATE] with a sharp increase to 2.5…" at bounding box center [857, 177] width 108 height 100
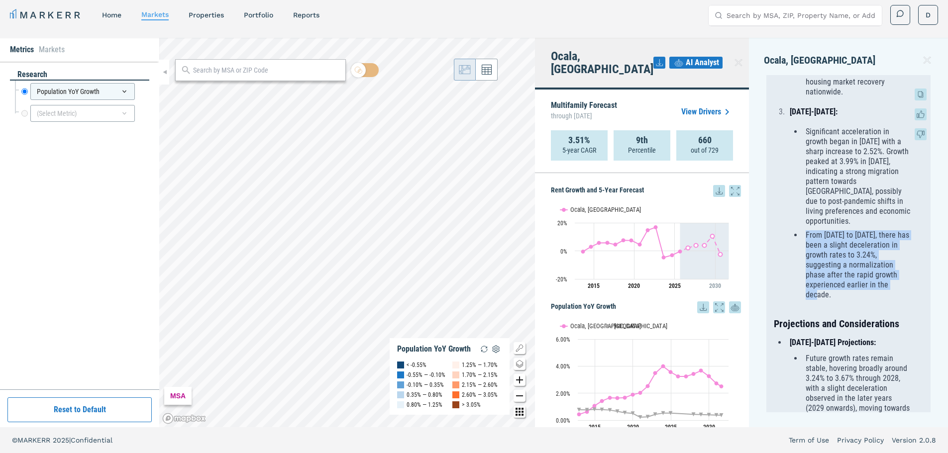
drag, startPoint x: 805, startPoint y: 231, endPoint x: 837, endPoint y: 294, distance: 70.8
click at [837, 294] on li "From [DATE] to [DATE], there has been a slight deceleration in growth rates to …" at bounding box center [857, 265] width 108 height 70
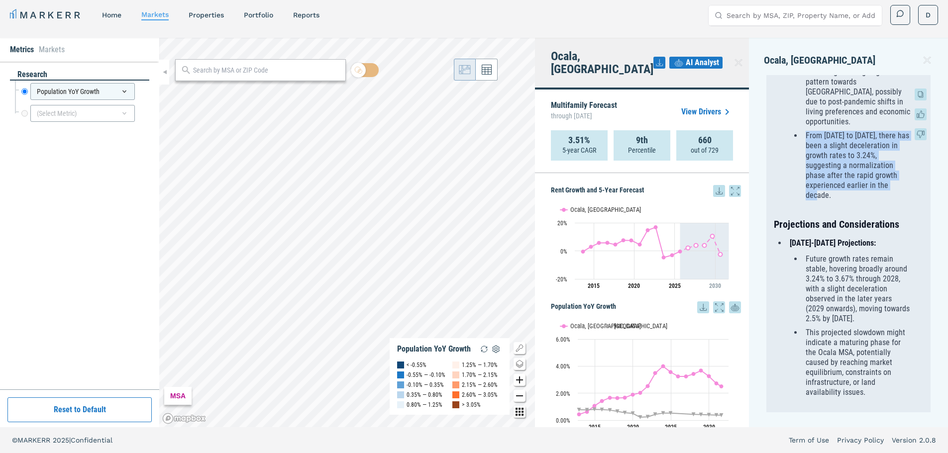
scroll to position [498, 0]
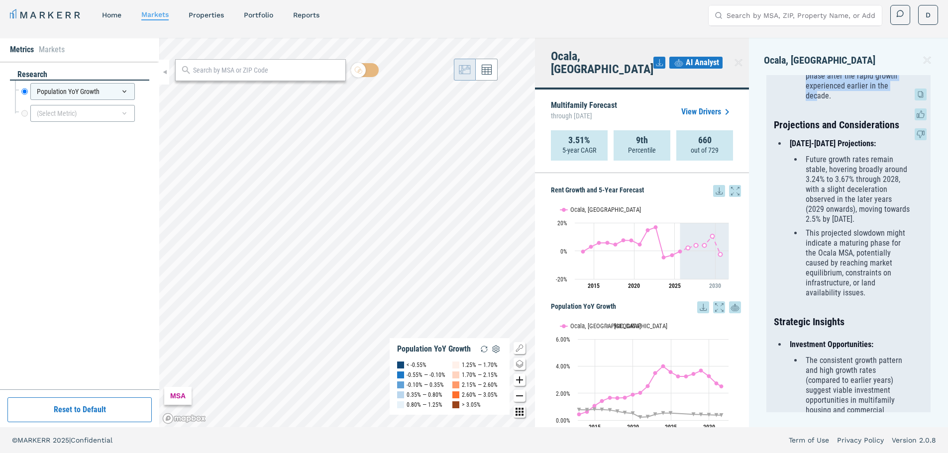
drag, startPoint x: 811, startPoint y: 158, endPoint x: 851, endPoint y: 227, distance: 80.7
click at [851, 224] on li "Future growth rates remain stable, hovering broadly around 3.24% to 3.67% throu…" at bounding box center [857, 190] width 108 height 70
click at [847, 224] on li "Future growth rates remain stable, hovering broadly around 3.24% to 3.67% throu…" at bounding box center [857, 190] width 108 height 70
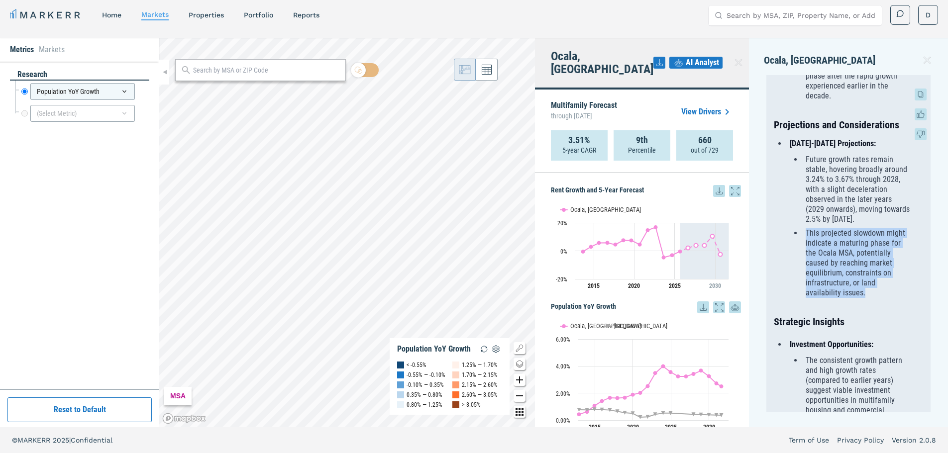
drag, startPoint x: 808, startPoint y: 241, endPoint x: 876, endPoint y: 303, distance: 92.3
click at [876, 298] on li "This projected slowdown might indicate a maturing phase for the Ocala MSA, pote…" at bounding box center [857, 263] width 108 height 70
click at [873, 298] on li "This projected slowdown might indicate a maturing phase for the Ocala MSA, pote…" at bounding box center [857, 263] width 108 height 70
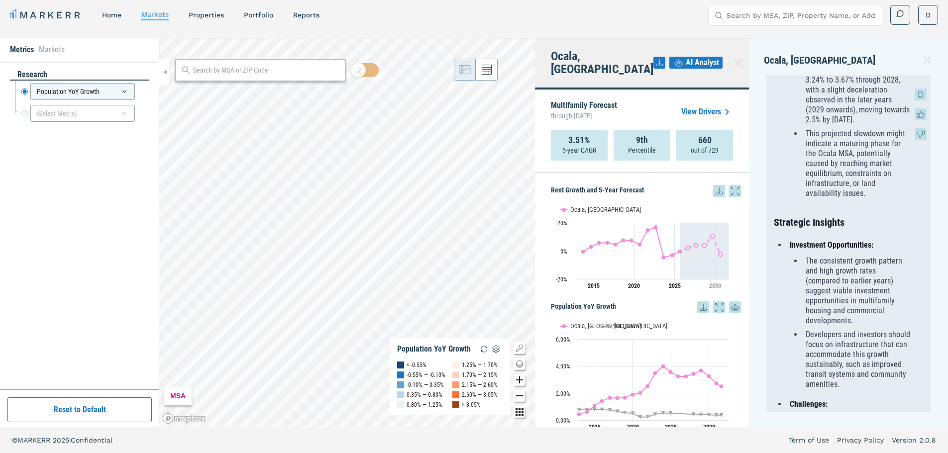
scroll to position [697, 0]
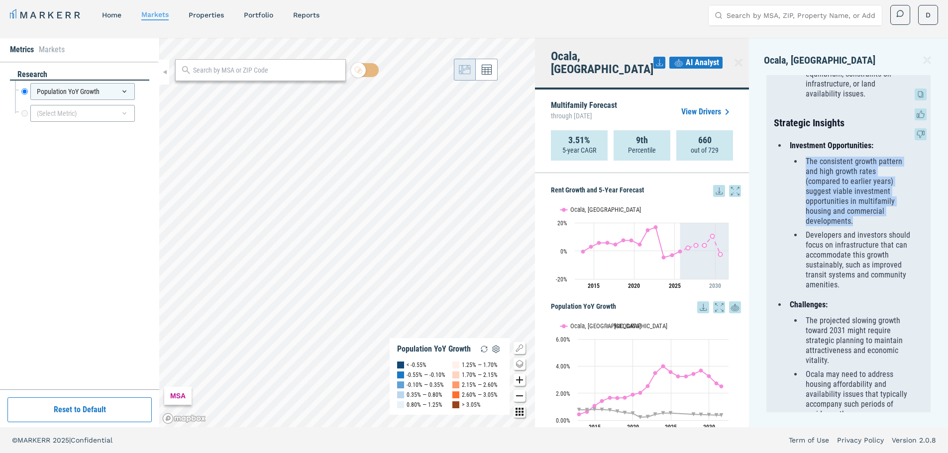
drag, startPoint x: 807, startPoint y: 167, endPoint x: 855, endPoint y: 229, distance: 78.7
click at [855, 226] on li "The consistent growth pattern and high growth rates (compared to earlier years)…" at bounding box center [857, 192] width 108 height 70
click at [865, 226] on li "The consistent growth pattern and high growth rates (compared to earlier years)…" at bounding box center [857, 192] width 108 height 70
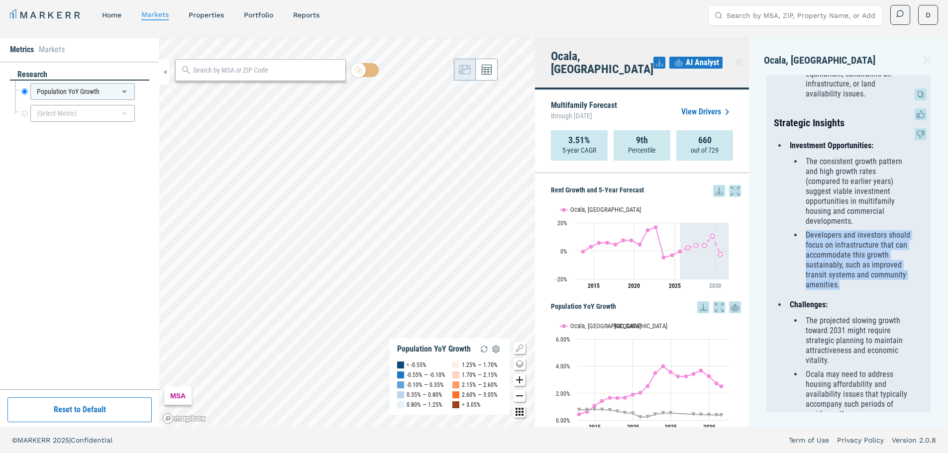
drag, startPoint x: 797, startPoint y: 239, endPoint x: 882, endPoint y: 295, distance: 102.1
click at [882, 290] on li "Developers and investors should focus on infrastructure that can accommodate th…" at bounding box center [857, 260] width 108 height 60
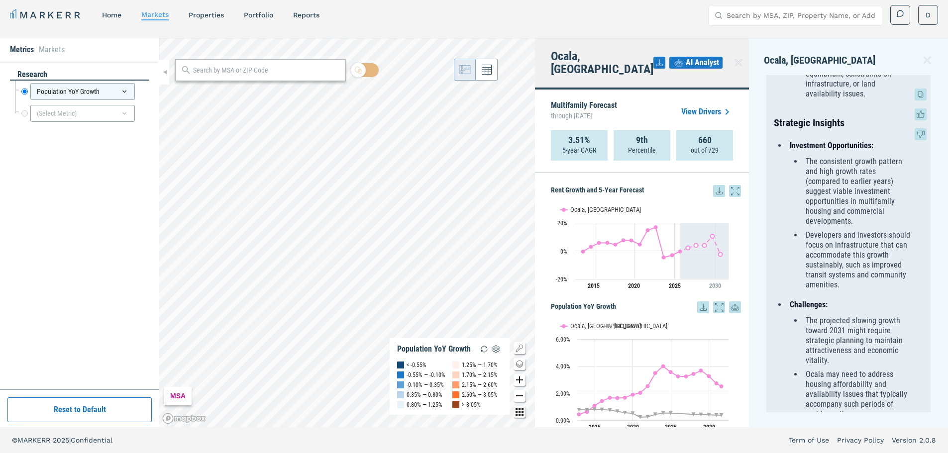
scroll to position [796, 0]
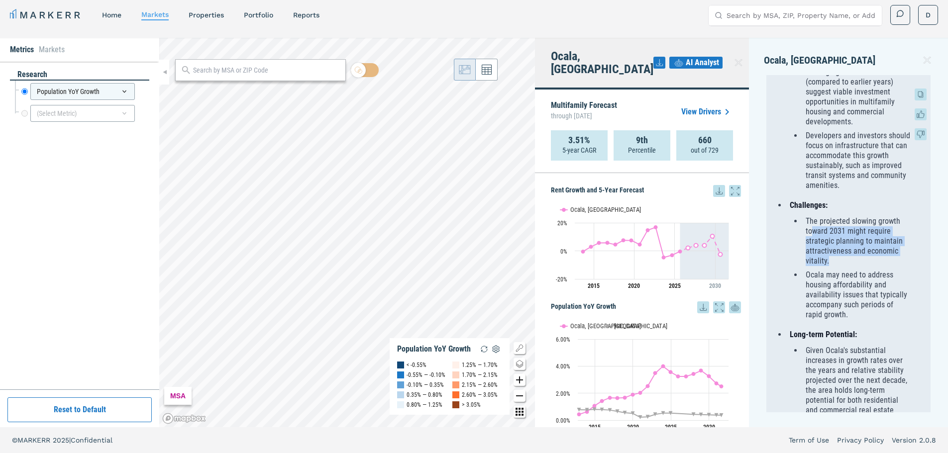
click at [856, 265] on li "The projected slowing growth toward 2031 might require strategic planning to ma…" at bounding box center [857, 241] width 108 height 50
click at [844, 266] on li "The projected slowing growth toward 2031 might require strategic planning to ma…" at bounding box center [857, 241] width 108 height 50
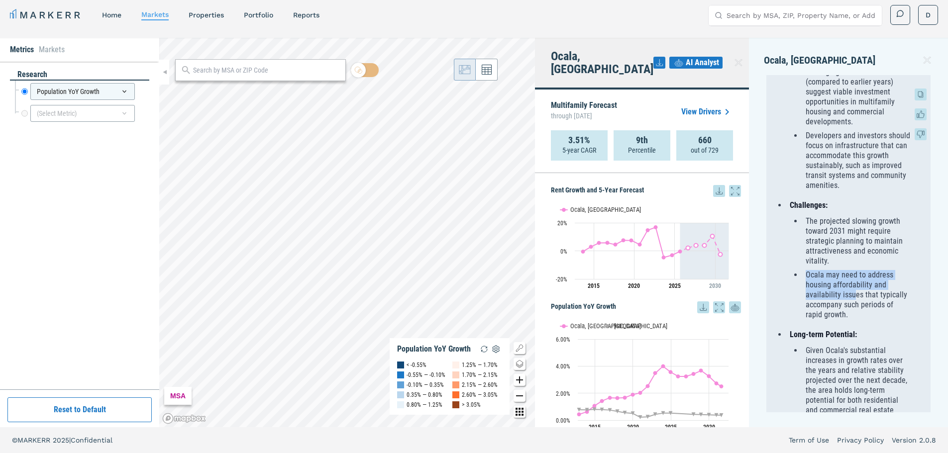
drag, startPoint x: 808, startPoint y: 290, endPoint x: 853, endPoint y: 306, distance: 47.8
click at [855, 307] on li "Ocala may need to address housing affordability and availability issues that ty…" at bounding box center [857, 295] width 108 height 50
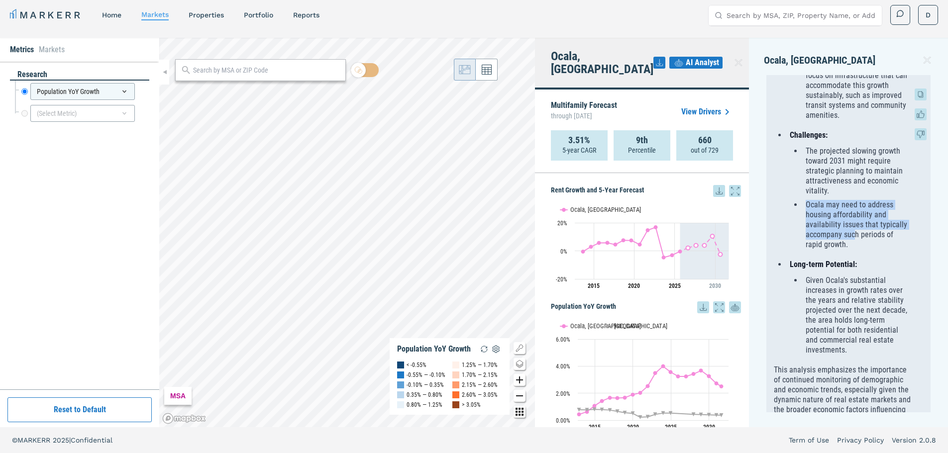
scroll to position [905, 0]
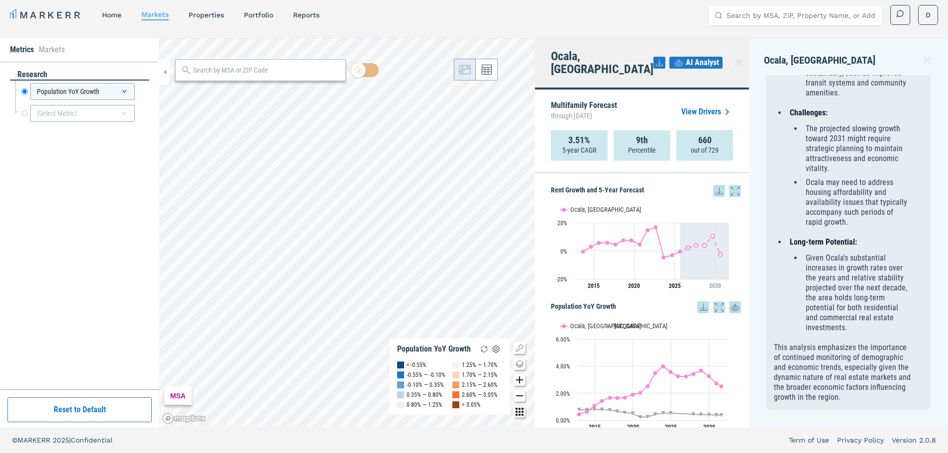
click at [923, 57] on icon at bounding box center [927, 60] width 12 height 12
